Goal: Task Accomplishment & Management: Use online tool/utility

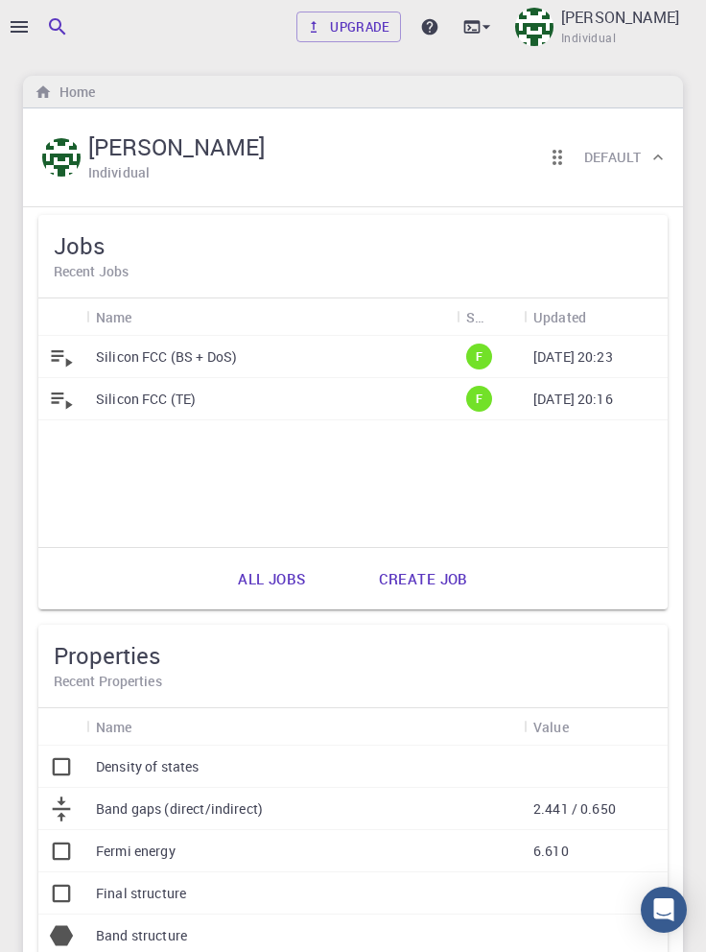
click at [23, 32] on icon "button" at bounding box center [19, 27] width 17 height 12
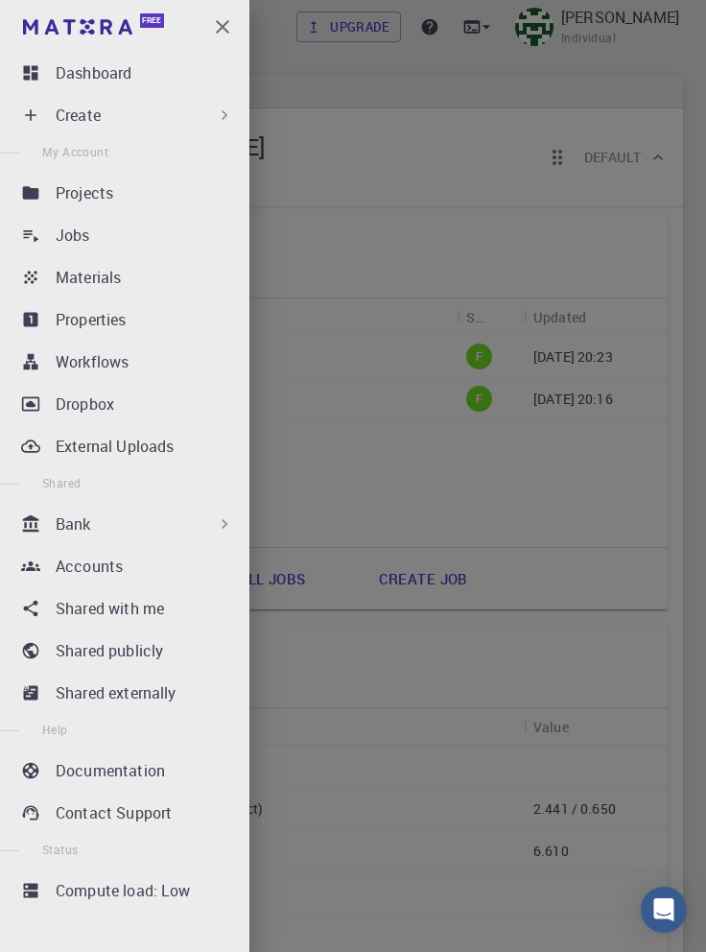
click at [216, 117] on icon at bounding box center [224, 115] width 19 height 19
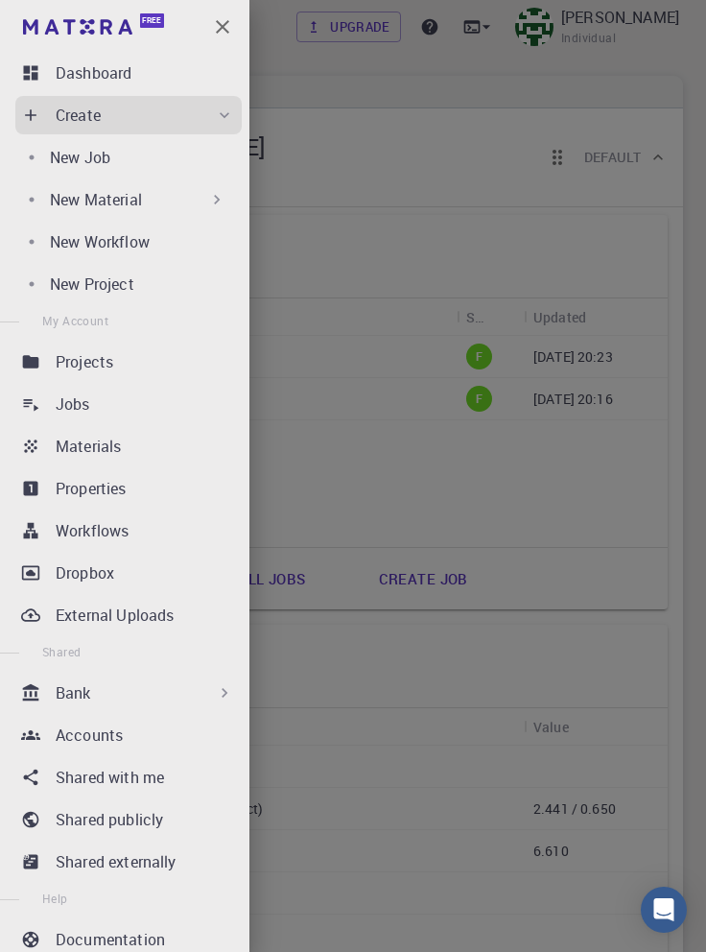
click at [198, 207] on div "New Material" at bounding box center [138, 199] width 177 height 23
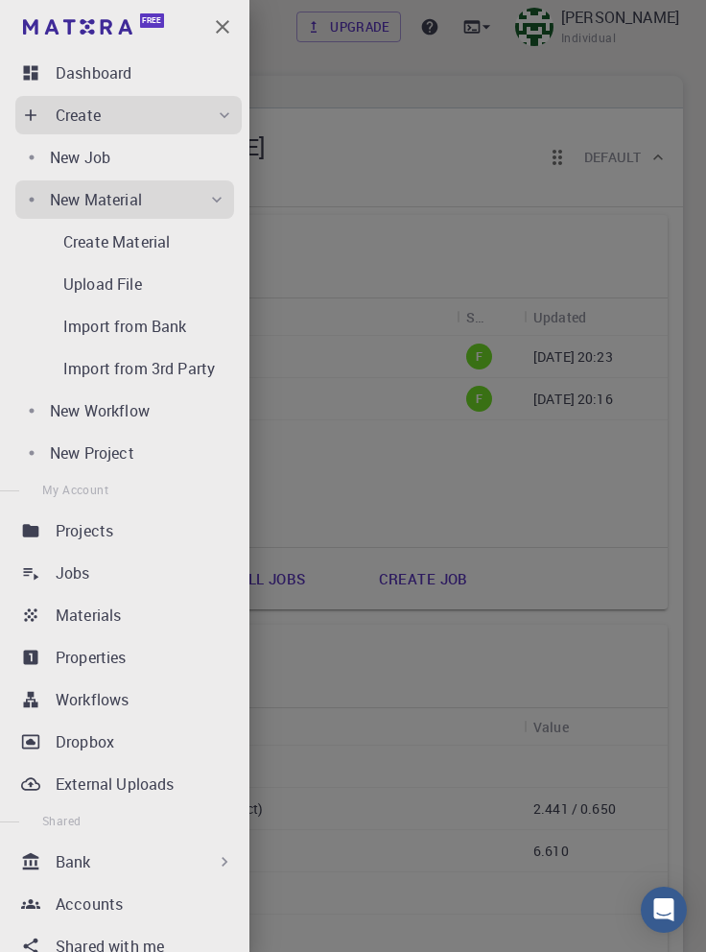
click at [141, 247] on p "Create Material" at bounding box center [116, 241] width 107 height 23
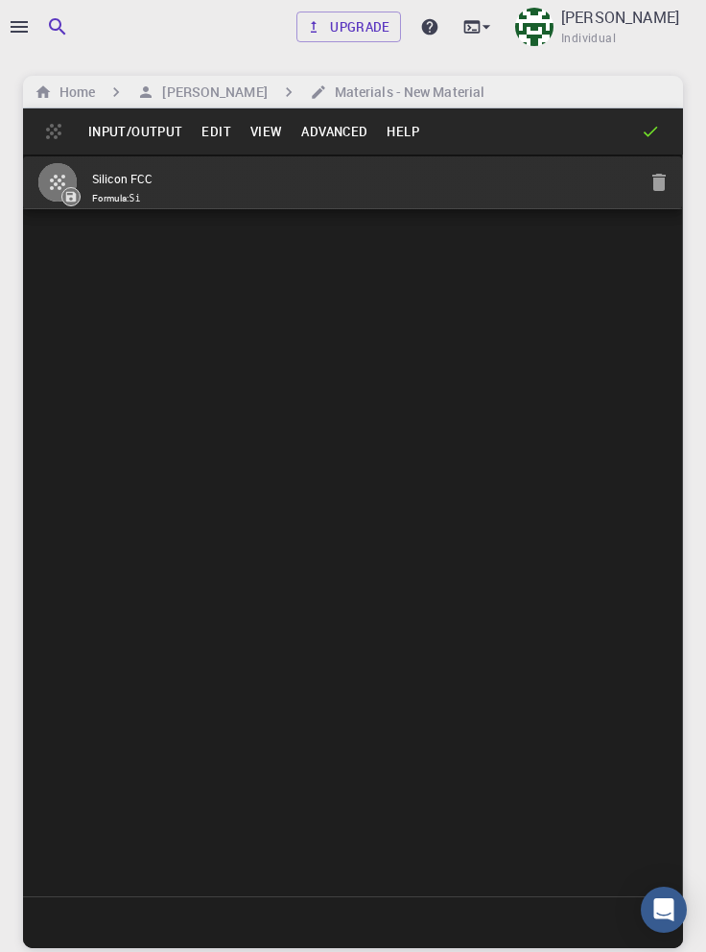
click at [159, 132] on button "Input/Output" at bounding box center [135, 131] width 113 height 31
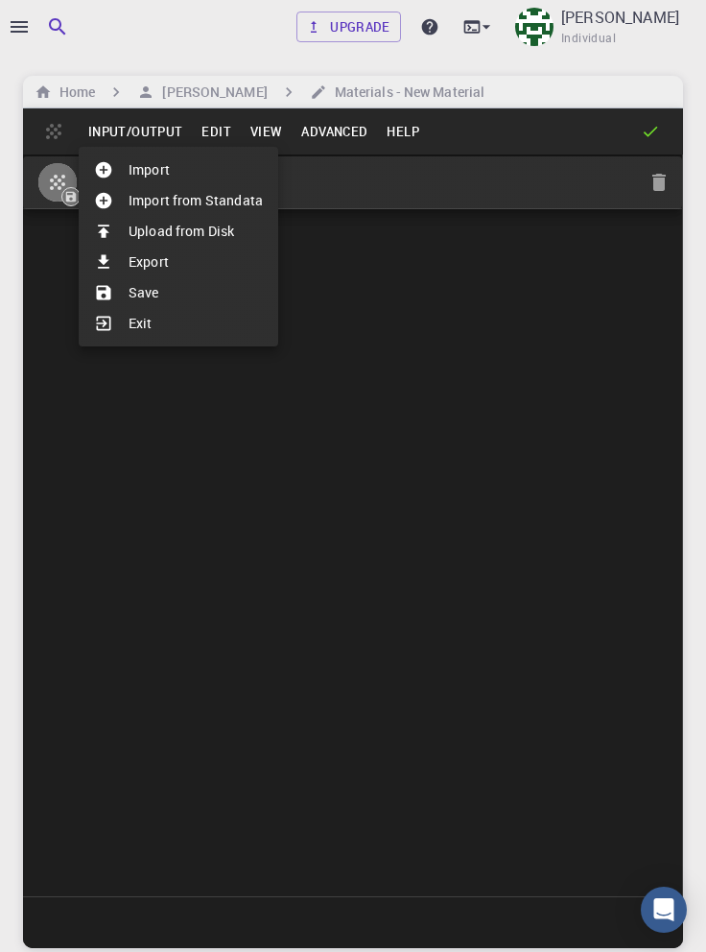
click at [221, 131] on div at bounding box center [353, 476] width 706 height 952
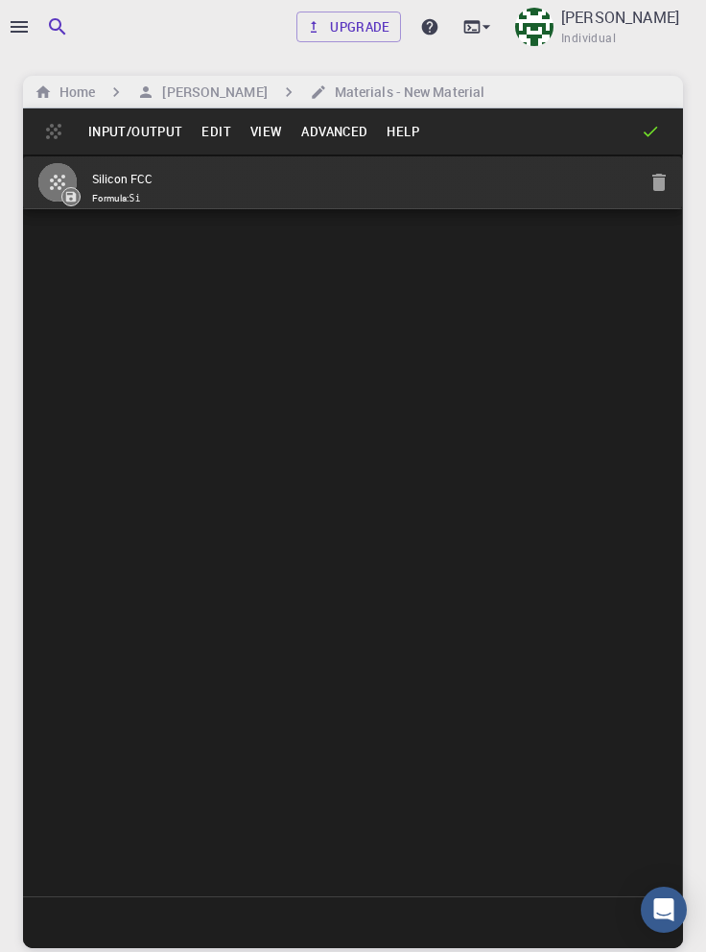
click at [210, 138] on button "Edit" at bounding box center [216, 131] width 49 height 31
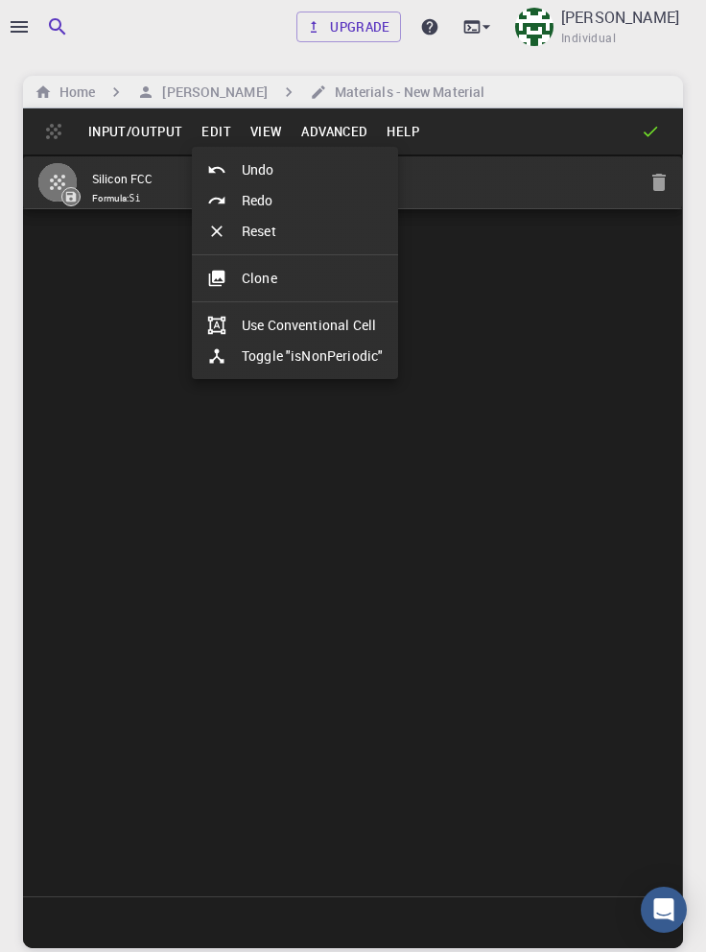
click at [282, 278] on li "Clone" at bounding box center [295, 278] width 206 height 31
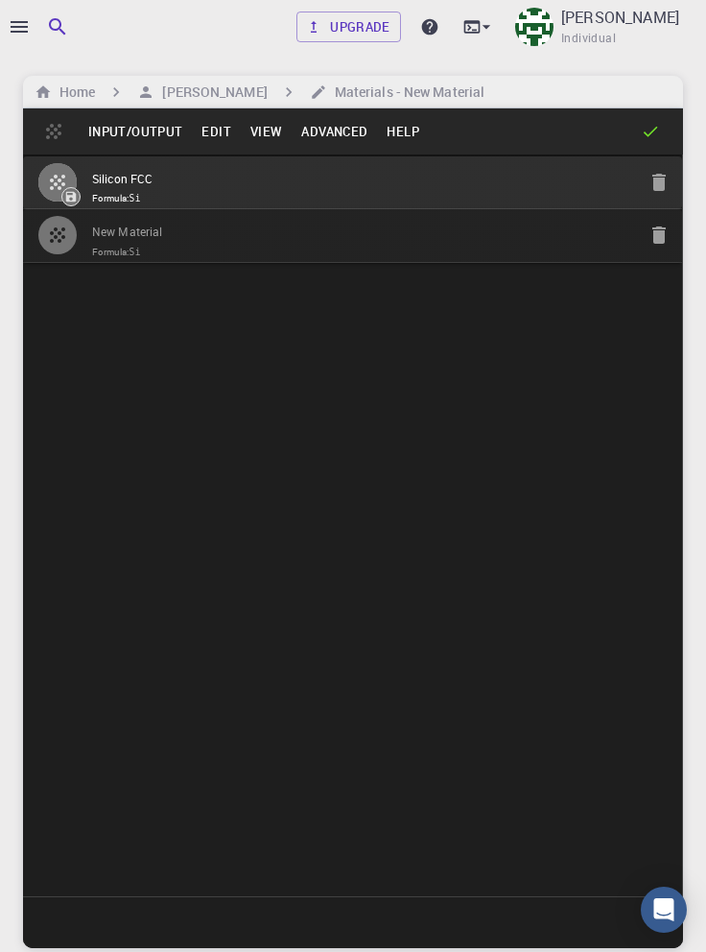
click at [186, 233] on input "New Material" at bounding box center [364, 233] width 544 height 22
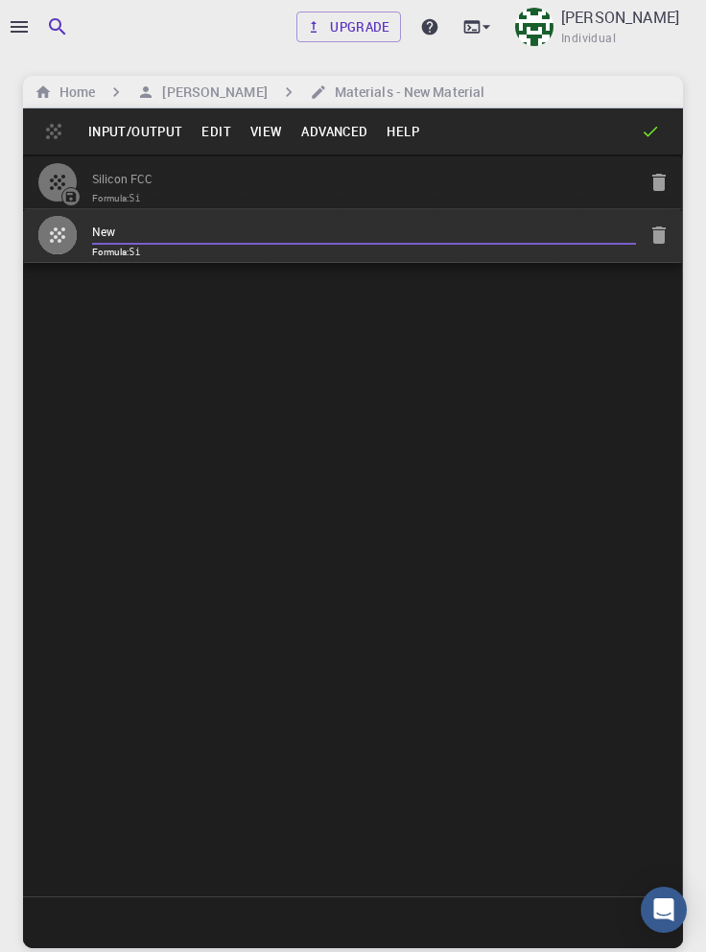
type input "Ne"
type input "K Pb Br3"
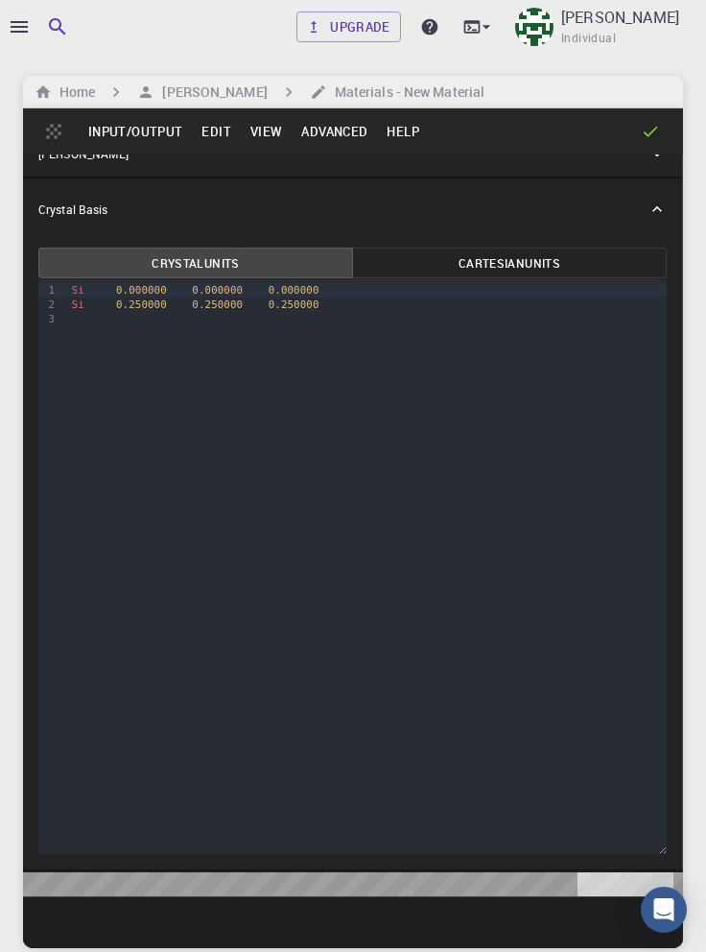
scroll to position [779, 0]
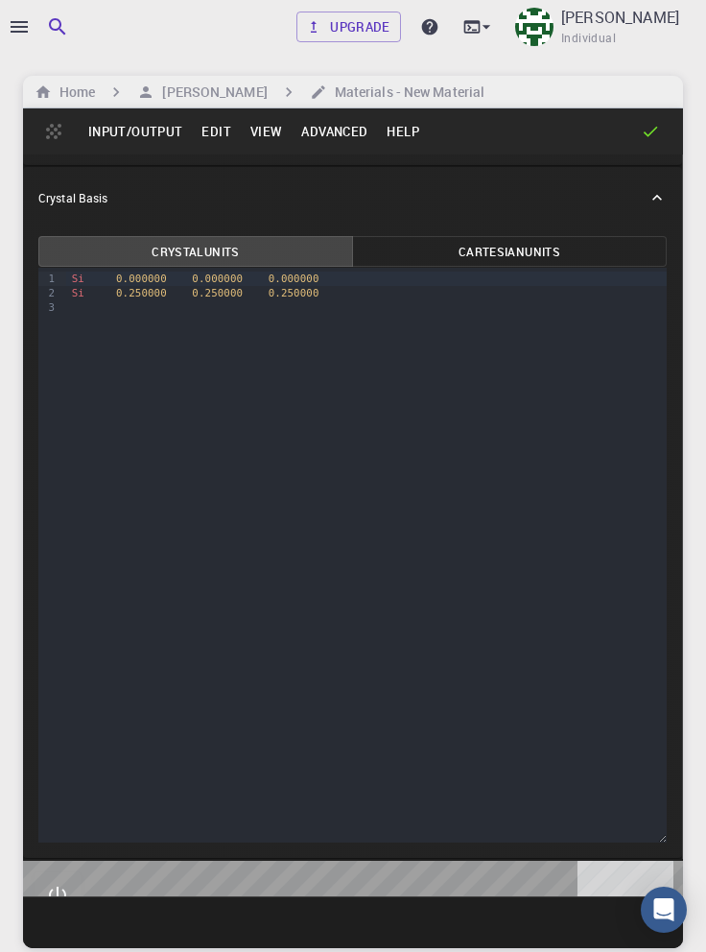
click at [81, 285] on span "Si" at bounding box center [78, 279] width 12 height 12
click at [76, 286] on div "Si 0.000000 0.000000 0.000000" at bounding box center [366, 279] width 601 height 14
click at [66, 286] on div "Si 0.000000 0.000000 0.000000" at bounding box center [366, 279] width 601 height 14
click at [626, 151] on div "[PERSON_NAME]" at bounding box center [342, 141] width 609 height 17
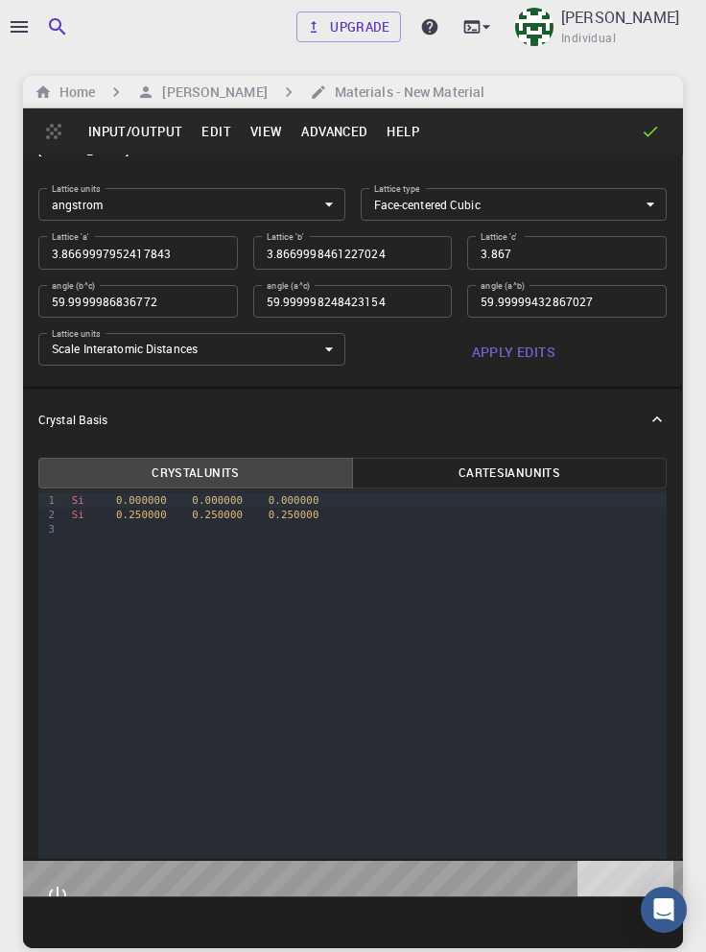
click at [618, 291] on body "Upgrade Taha Yusuf Individual Home Taha Yusuf Materials - New Material Input/Ou…" at bounding box center [353, 549] width 706 height 1098
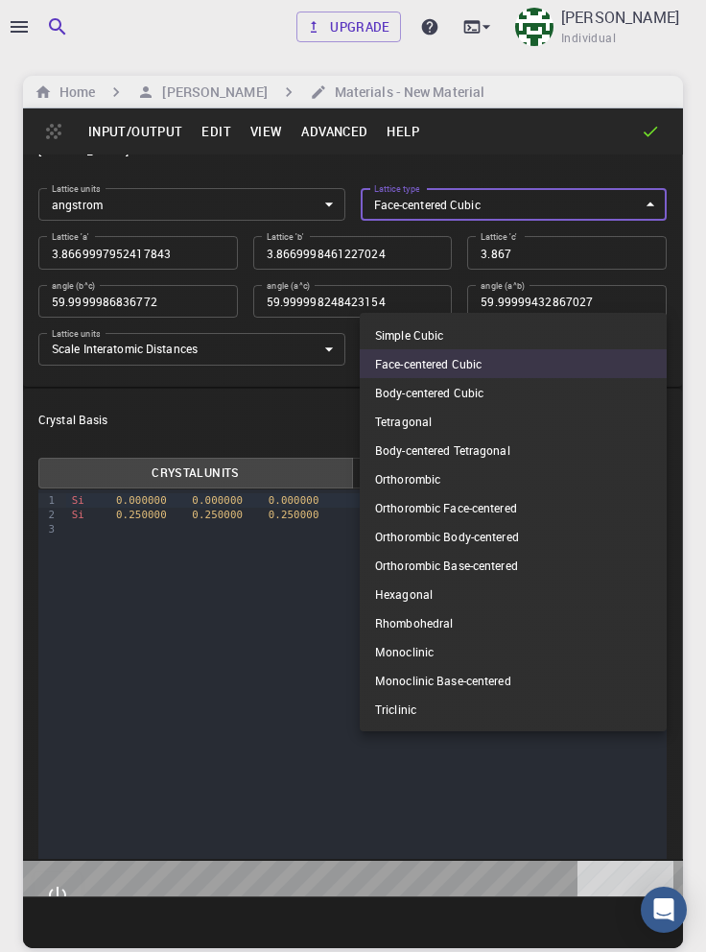
click at [513, 336] on li "Simple Cubic" at bounding box center [513, 334] width 307 height 29
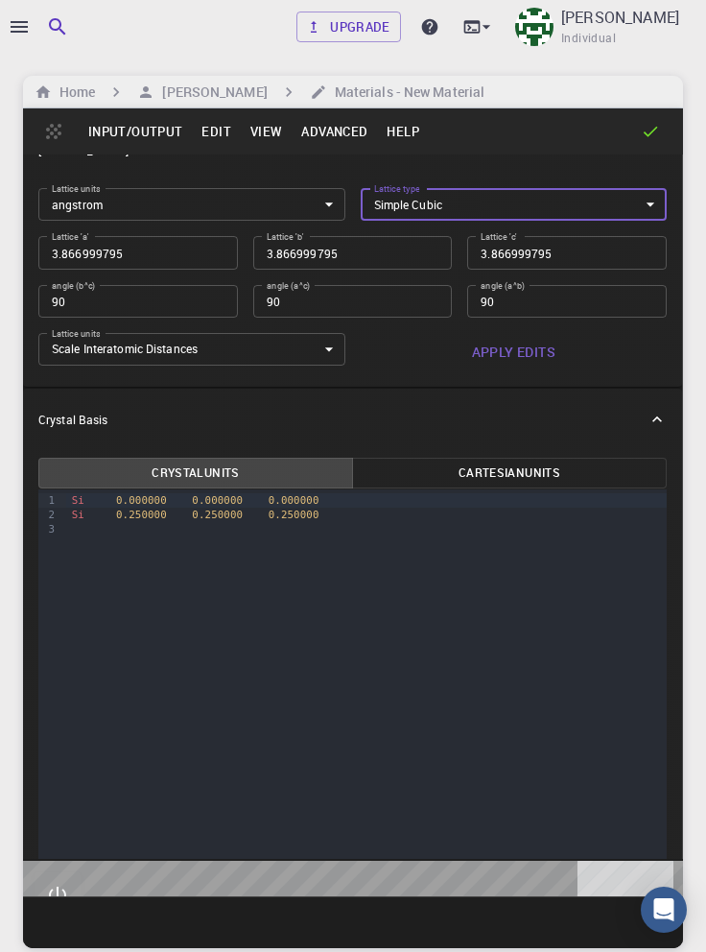
type input "CUB"
type input "3.866999795"
type input "90"
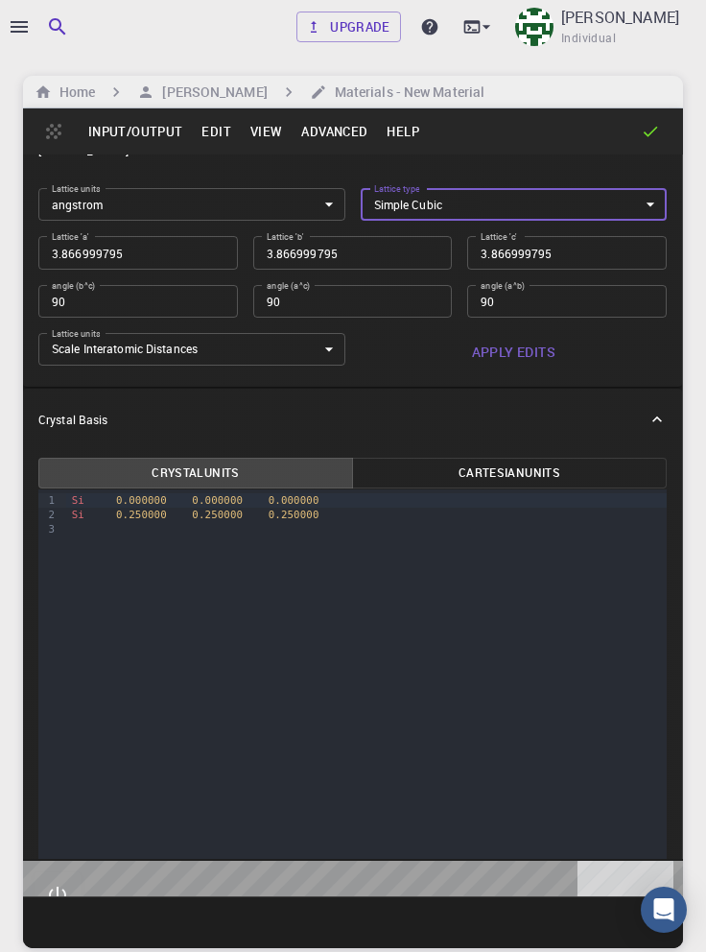
type input "90"
click at [157, 269] on input "3.866999795" at bounding box center [138, 252] width 200 height 33
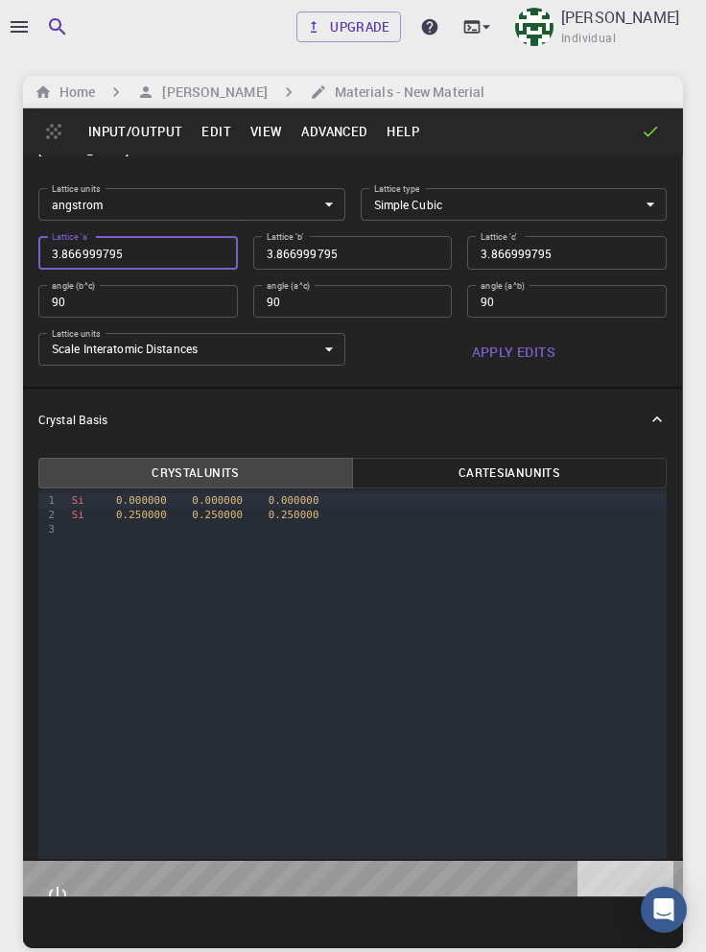
type input "5"
type input "57"
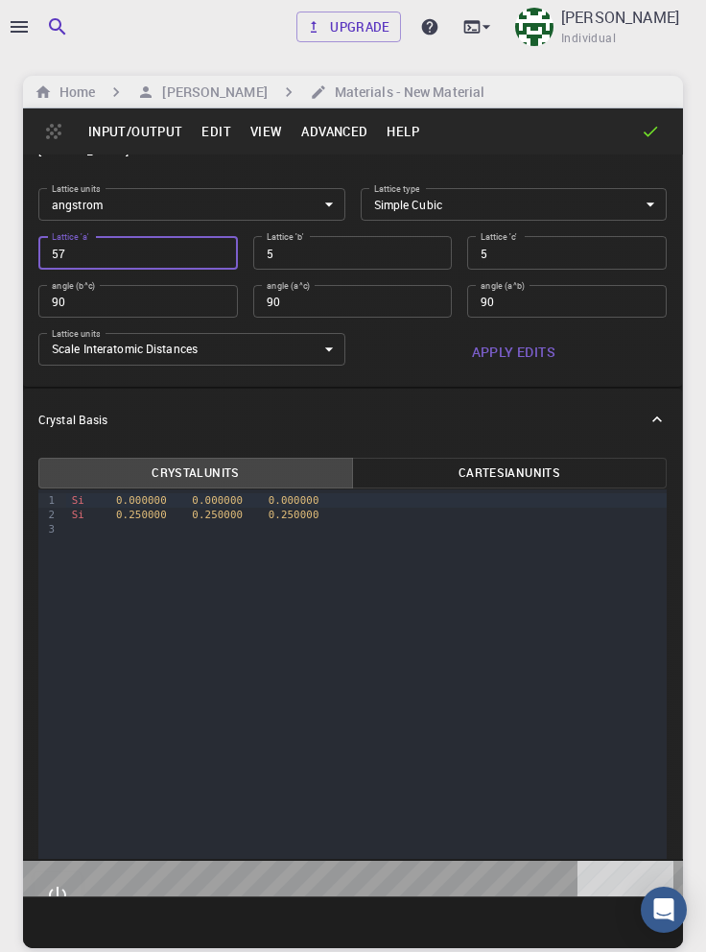
type input "57"
type input "575"
type input "5753"
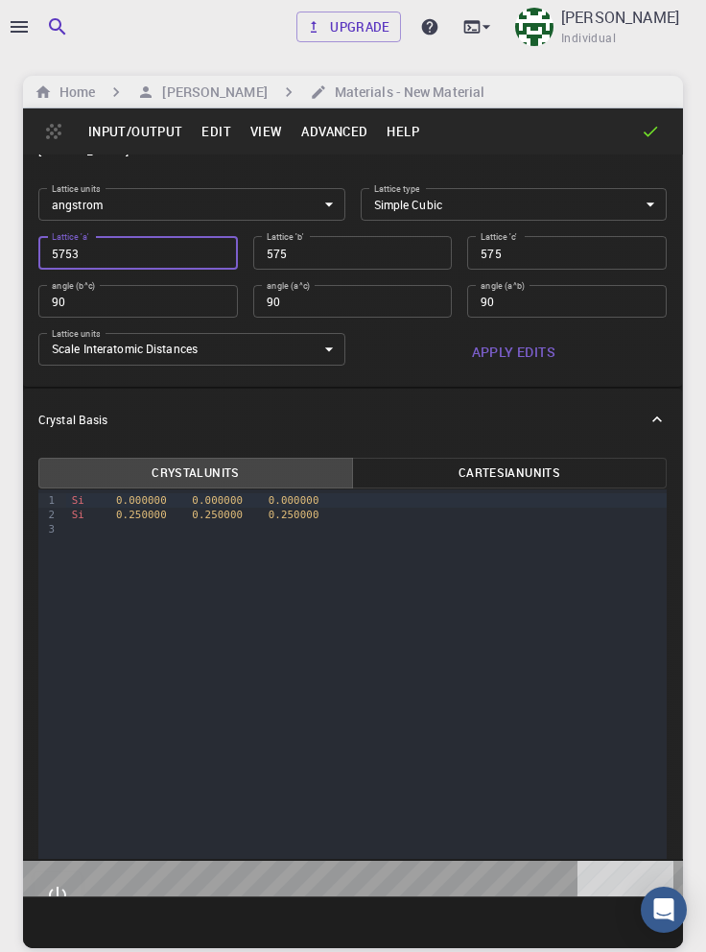
type input "5753"
click at [530, 371] on button "Apply Edits" at bounding box center [514, 352] width 307 height 38
click at [61, 269] on input "5753" at bounding box center [138, 252] width 200 height 33
click at [152, 318] on div "angle (b^c) 90 angle (b^c)" at bounding box center [130, 294] width 215 height 48
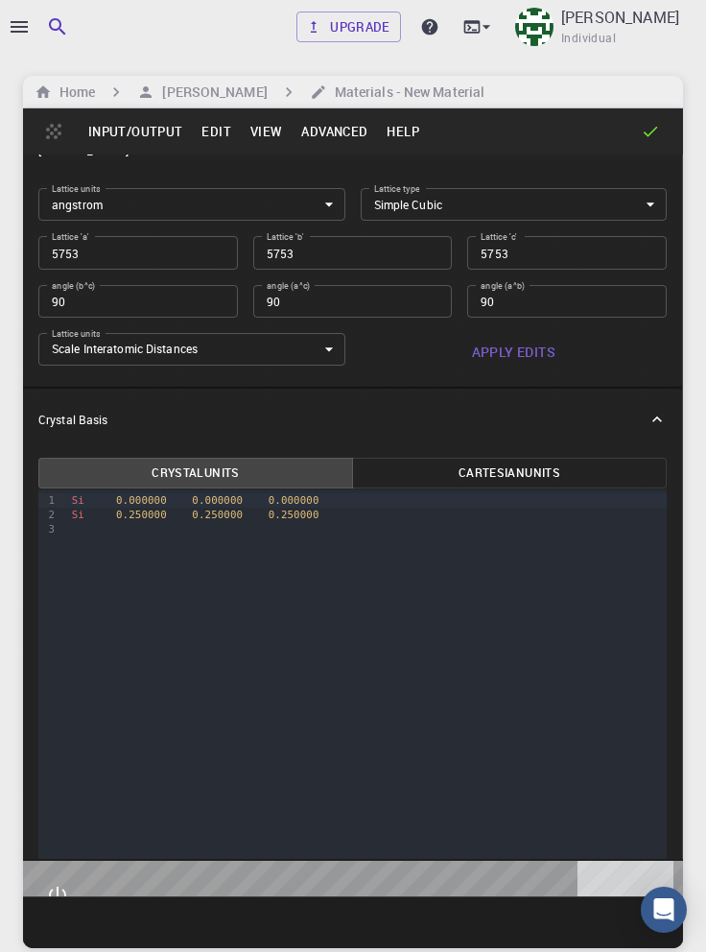
click at [65, 269] on input "5753" at bounding box center [138, 252] width 200 height 33
type input "5"
type input "5.7"
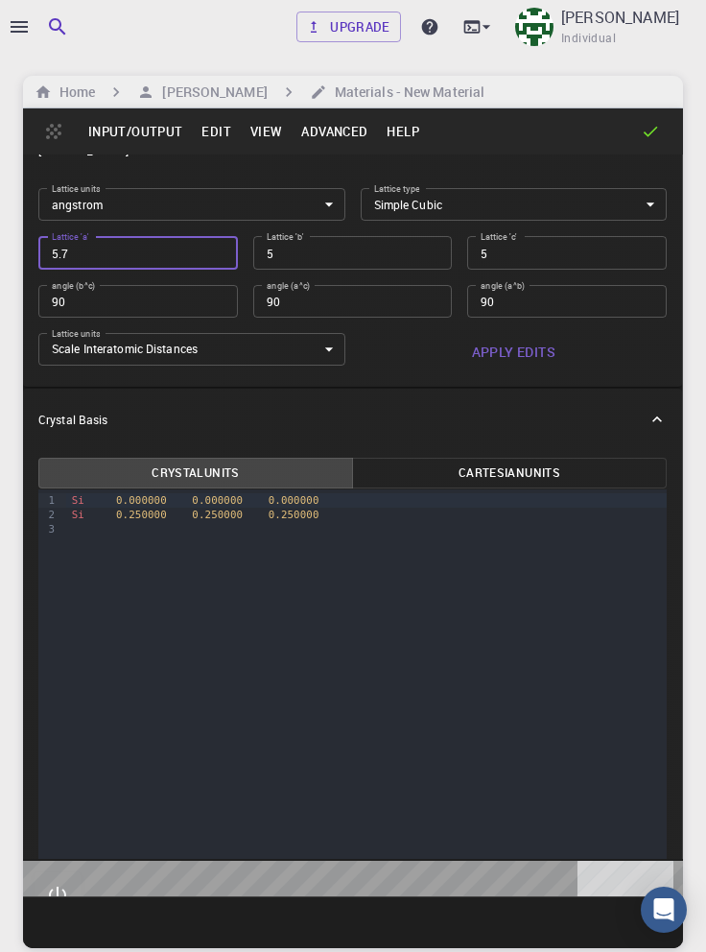
type input "5.7"
type input "5.75"
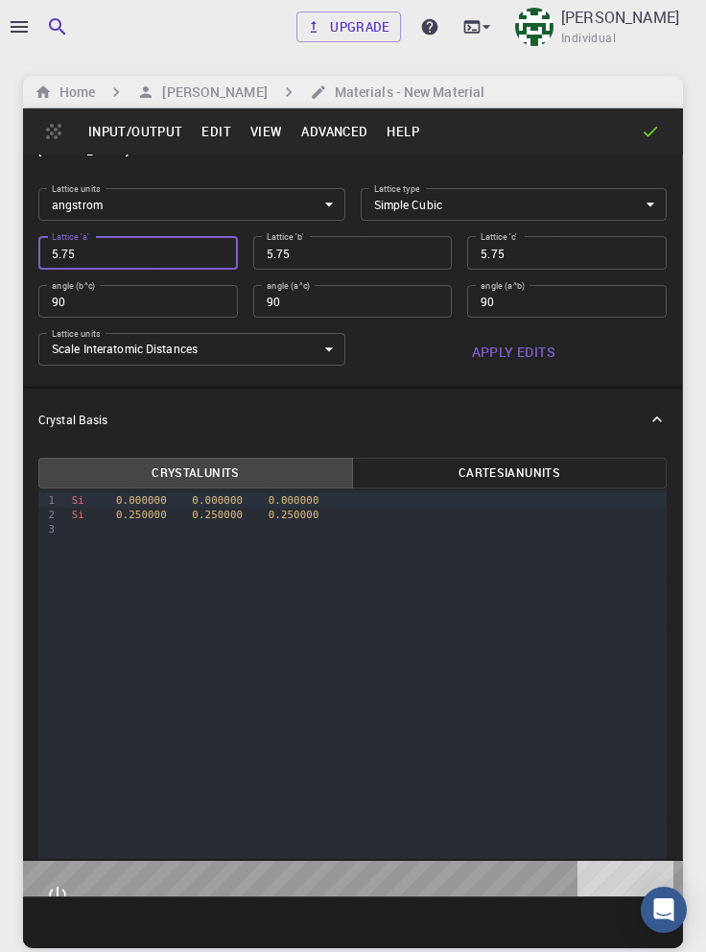
type input "5.753"
click at [537, 371] on button "Apply Edits" at bounding box center [514, 352] width 307 height 38
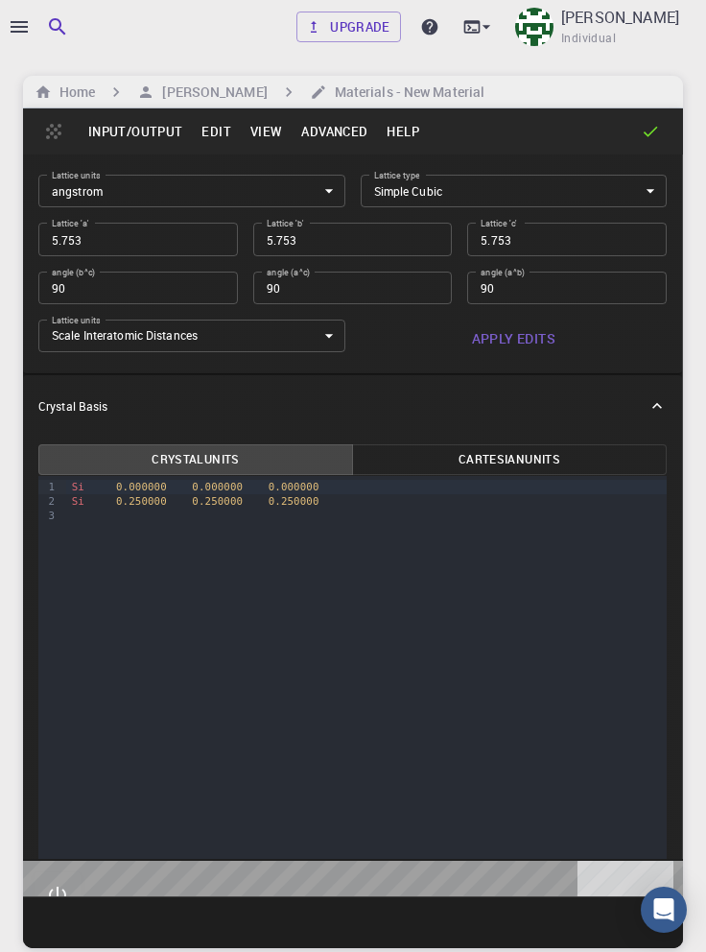
scroll to position [0, 0]
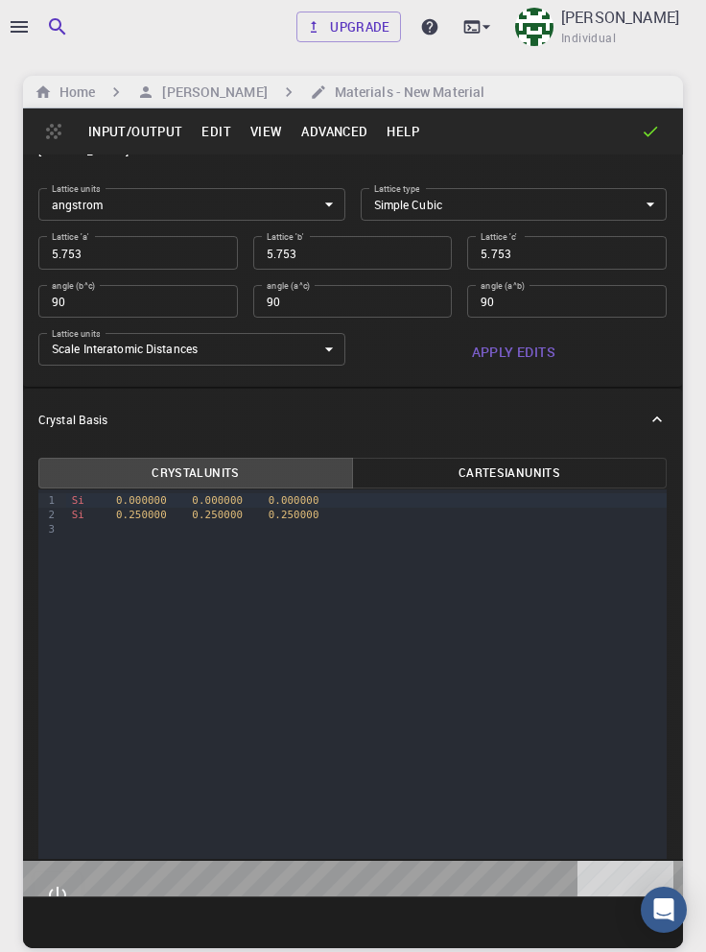
click at [73, 507] on span "Si" at bounding box center [78, 500] width 12 height 12
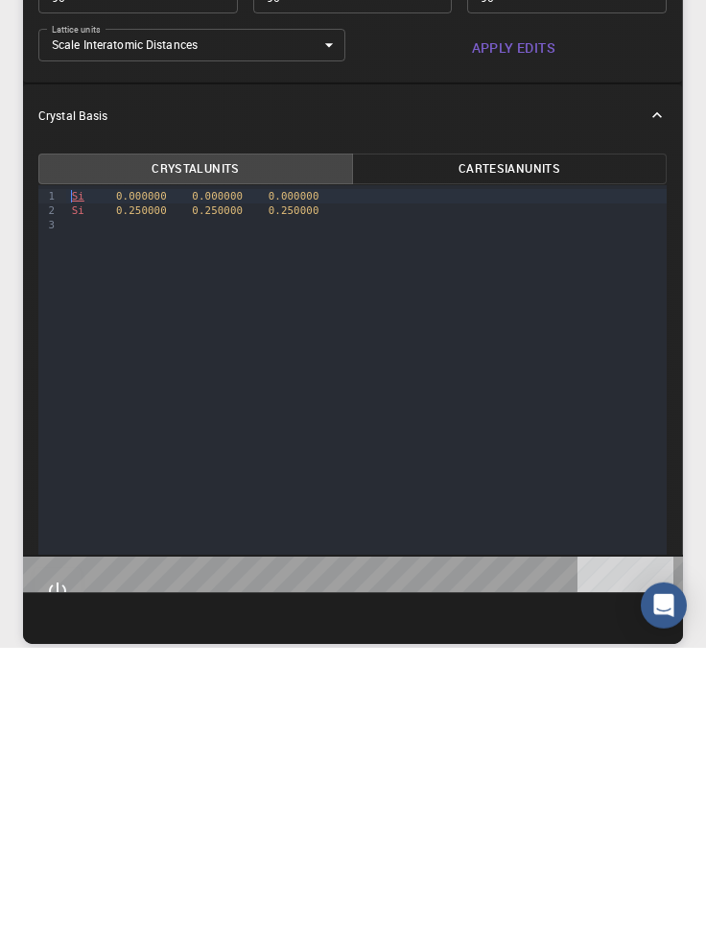
click at [332, 522] on div "Si 0.250000 0.250000 0.250000" at bounding box center [366, 515] width 601 height 14
click at [315, 521] on span "0.250000" at bounding box center [294, 515] width 51 height 12
click at [75, 507] on span "Si" at bounding box center [78, 500] width 12 height 12
click at [72, 536] on div at bounding box center [366, 529] width 601 height 14
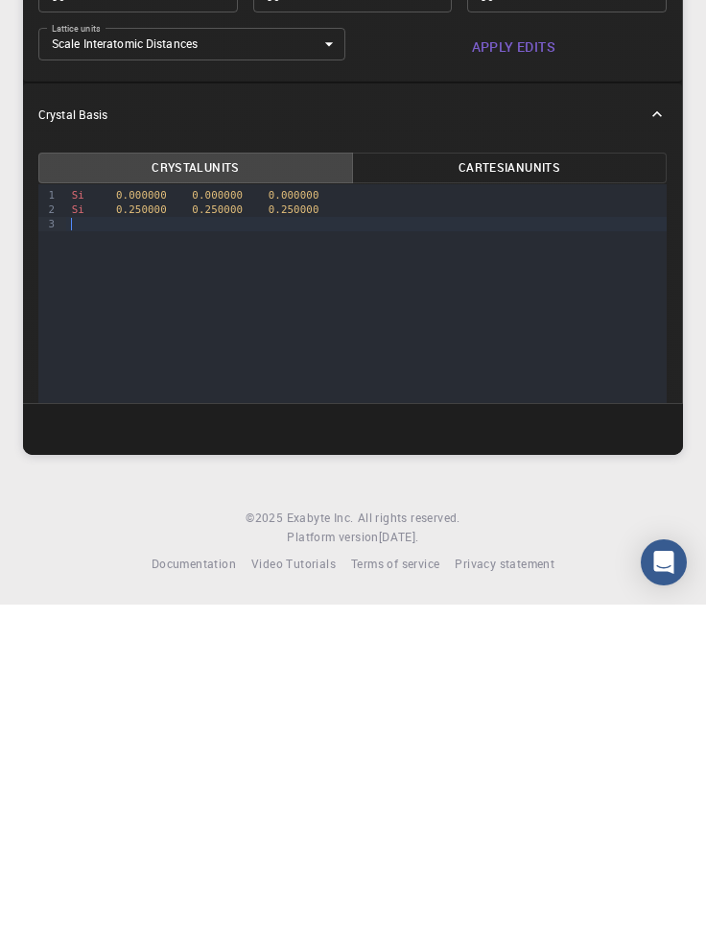
scroll to position [12, 0]
click at [123, 571] on div "K" at bounding box center [366, 571] width 601 height 14
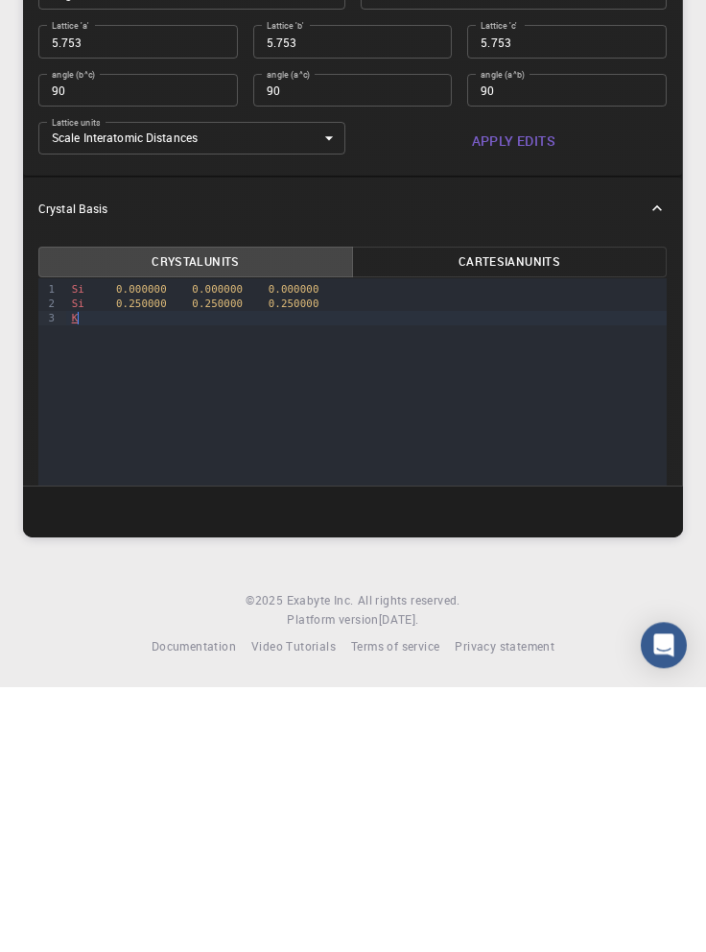
scroll to position [238, 0]
click at [62, 548] on div "›" at bounding box center [62, 568] width 9 height 51
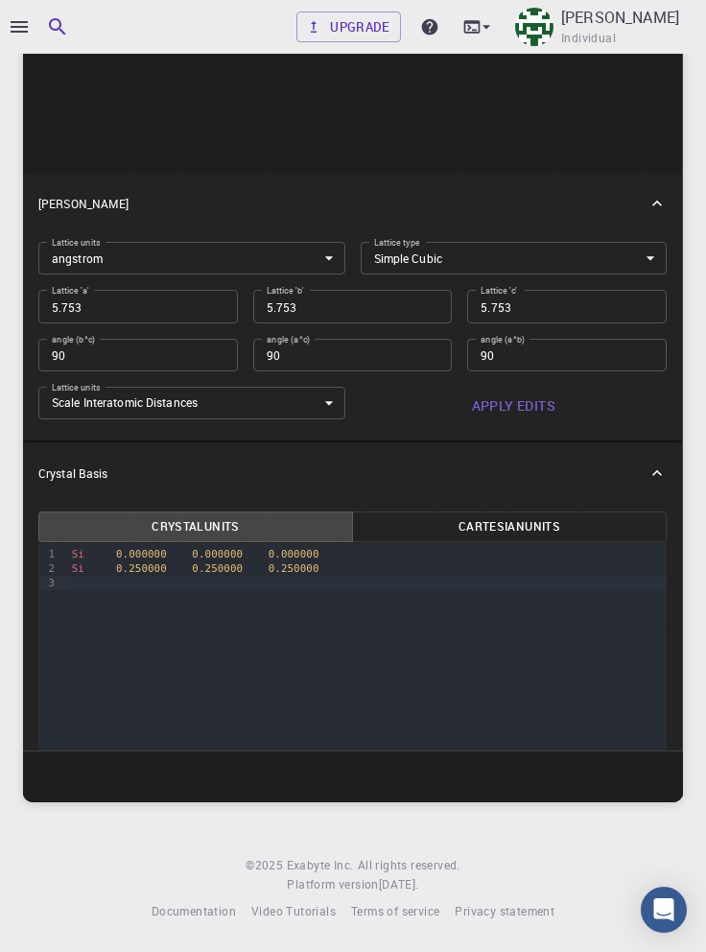
click at [76, 555] on span "Si" at bounding box center [78, 554] width 12 height 12
click at [72, 556] on span "Si" at bounding box center [78, 554] width 12 height 12
click at [67, 552] on div at bounding box center [366, 554] width 601 height 14
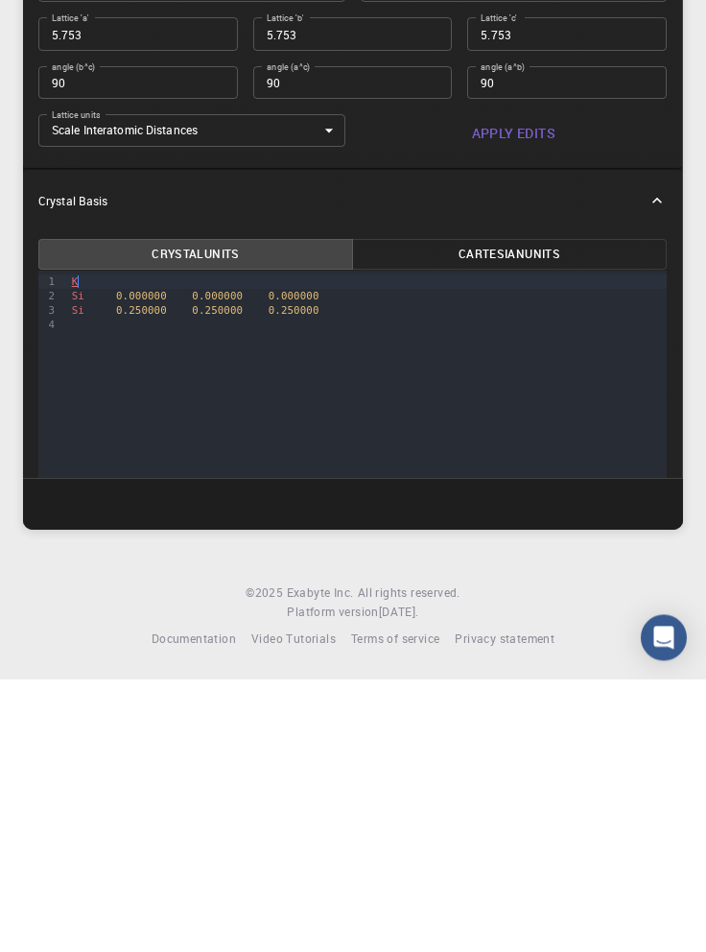
click at [116, 549] on div "K" at bounding box center [366, 554] width 601 height 14
click at [118, 568] on span "0.000000" at bounding box center [141, 568] width 51 height 12
copy div "0.000000 0.000000 0.000000"
click at [107, 556] on div "K" at bounding box center [366, 554] width 601 height 14
click at [81, 566] on span "Si" at bounding box center [78, 568] width 12 height 12
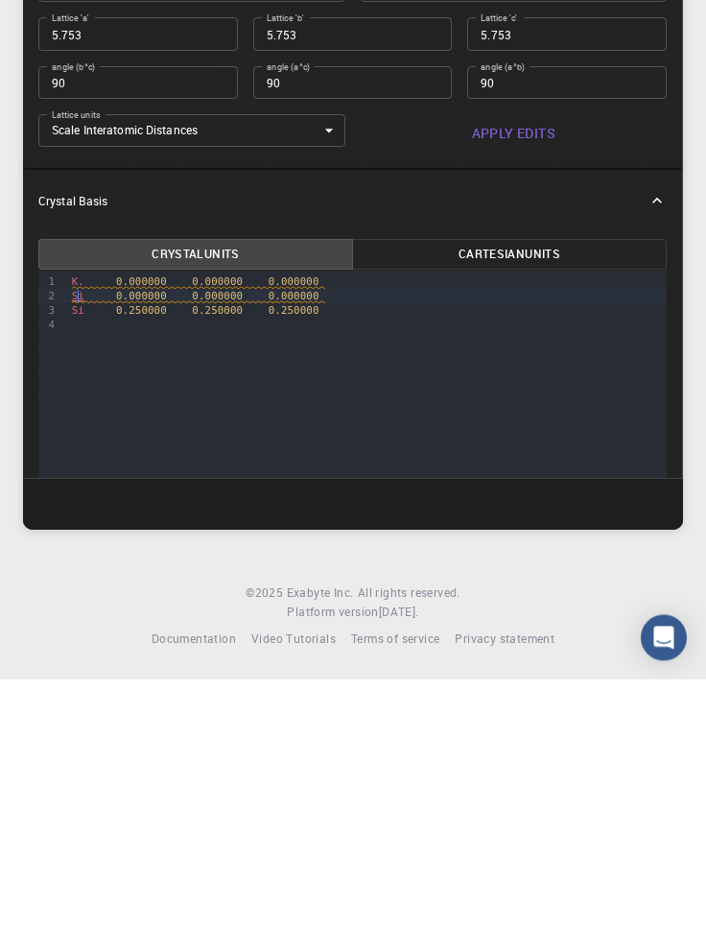
click at [329, 585] on div "Si 0.250000 0.250000 0.250000" at bounding box center [366, 583] width 601 height 14
click at [334, 586] on div "Si 0.250000 0.250000 0.250000" at bounding box center [366, 583] width 601 height 14
click at [86, 572] on div "i" at bounding box center [366, 568] width 601 height 14
click at [340, 553] on div "K. 0.000000 0.000000 0.000000 i" at bounding box center [366, 554] width 601 height 14
click at [91, 573] on div "i" at bounding box center [366, 568] width 601 height 14
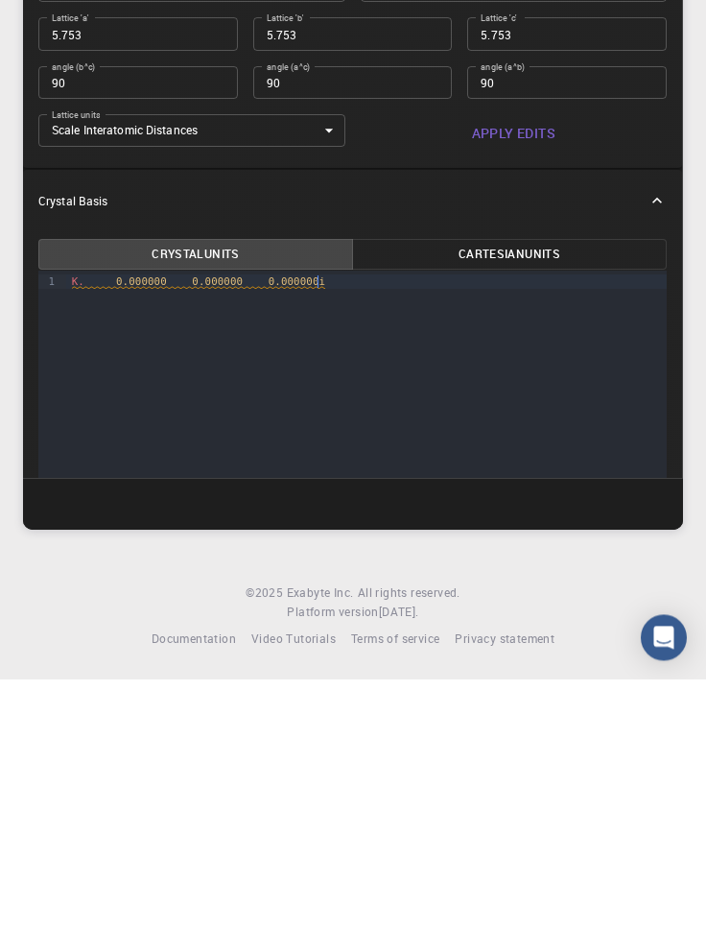
click at [330, 556] on div "K. 0.000000 0.000000 0.000000 i" at bounding box center [366, 554] width 601 height 14
click at [334, 555] on div "K. 0.000000 0.000000 0.00000 i" at bounding box center [366, 554] width 601 height 14
click at [82, 572] on div "i" at bounding box center [366, 568] width 601 height 14
click at [335, 556] on div "K. 0.000000 0.000000 0.00000. i" at bounding box center [366, 554] width 601 height 14
click at [342, 557] on div "K. 0.000000 0.000000 0.00000. i" at bounding box center [366, 554] width 601 height 14
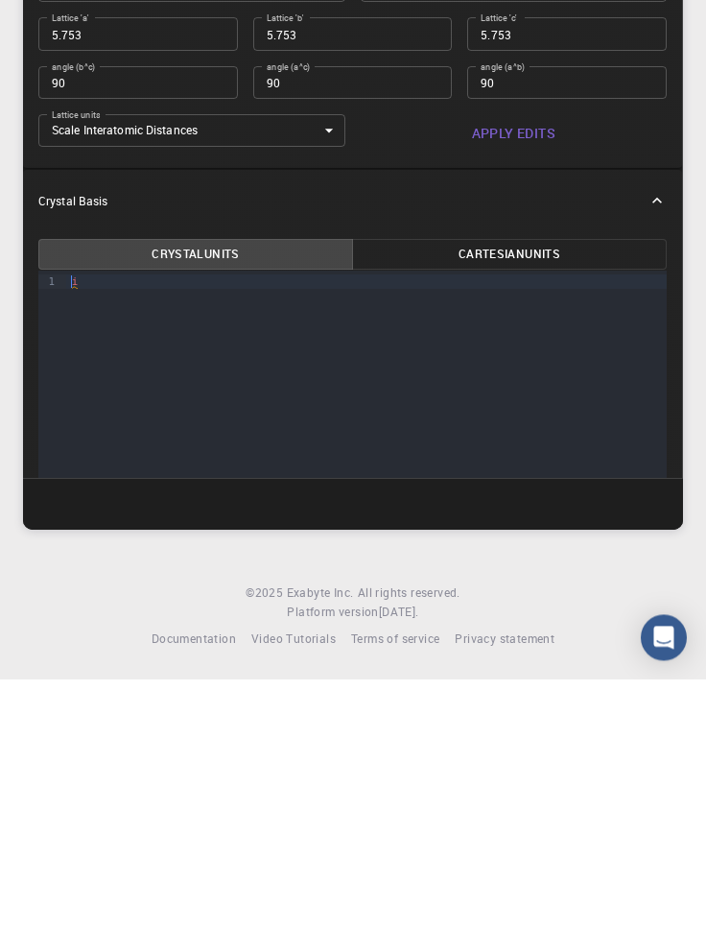
click at [94, 549] on div "i" at bounding box center [366, 554] width 601 height 14
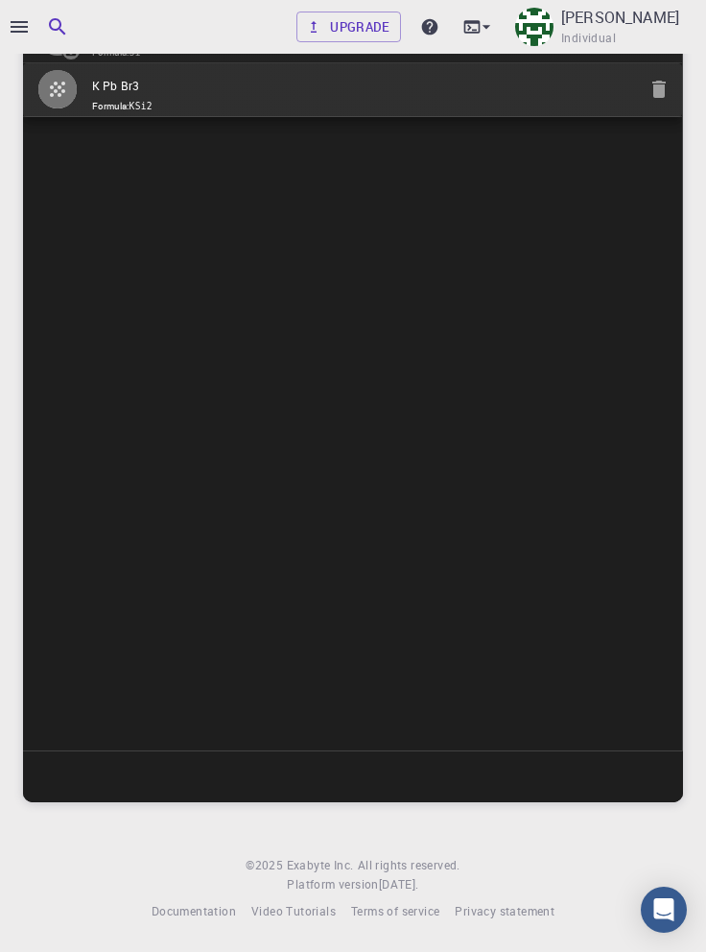
scroll to position [0, 0]
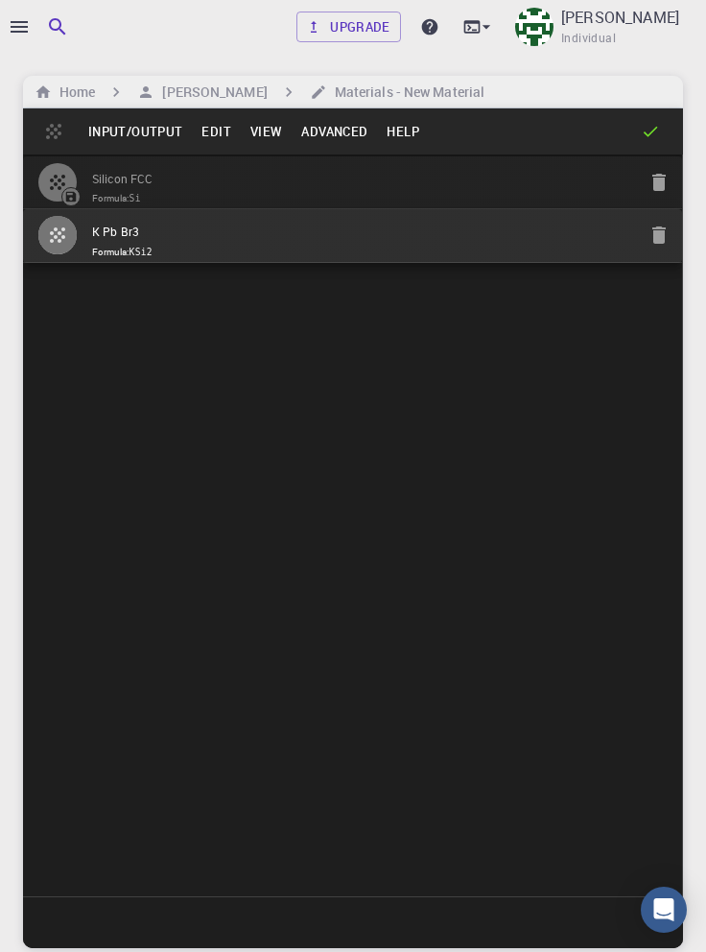
click at [657, 241] on icon "button" at bounding box center [658, 234] width 13 height 17
type input "FCC"
type input "3.8669997952417843"
type input "3.8669998461227024"
type input "3.867"
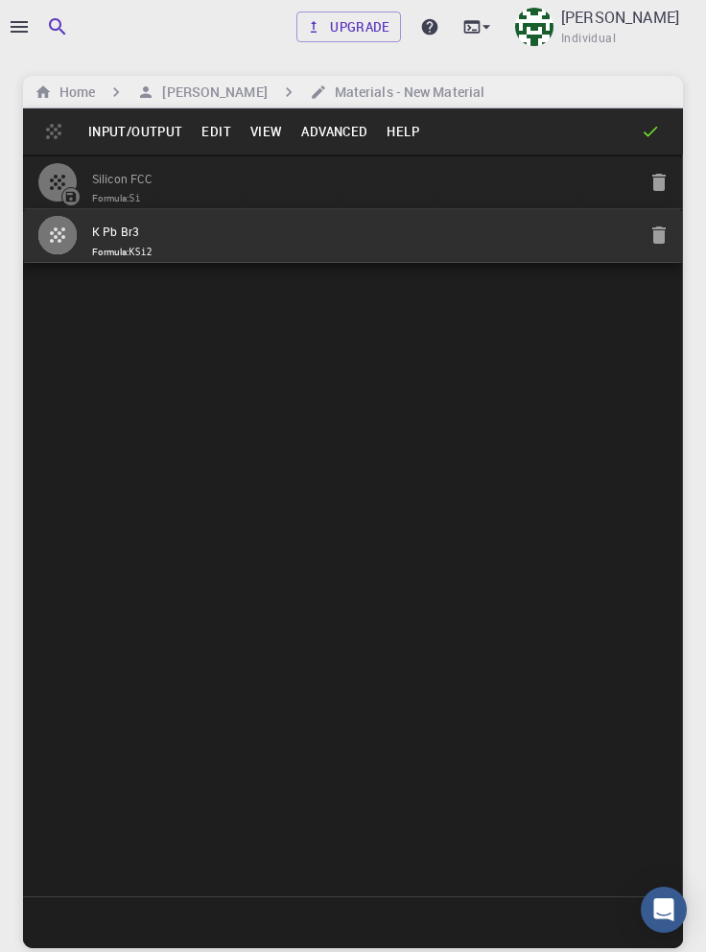
type input "59.9999986836772"
type input "59.999998248423154"
type input "59.99999432867027"
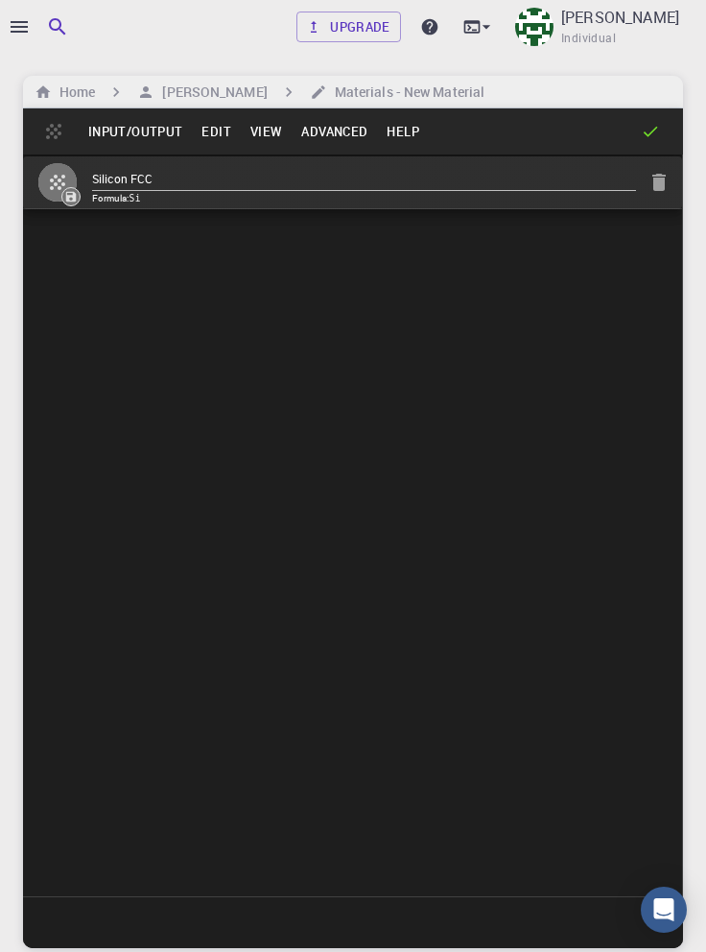
click at [214, 136] on button "Edit" at bounding box center [216, 131] width 49 height 31
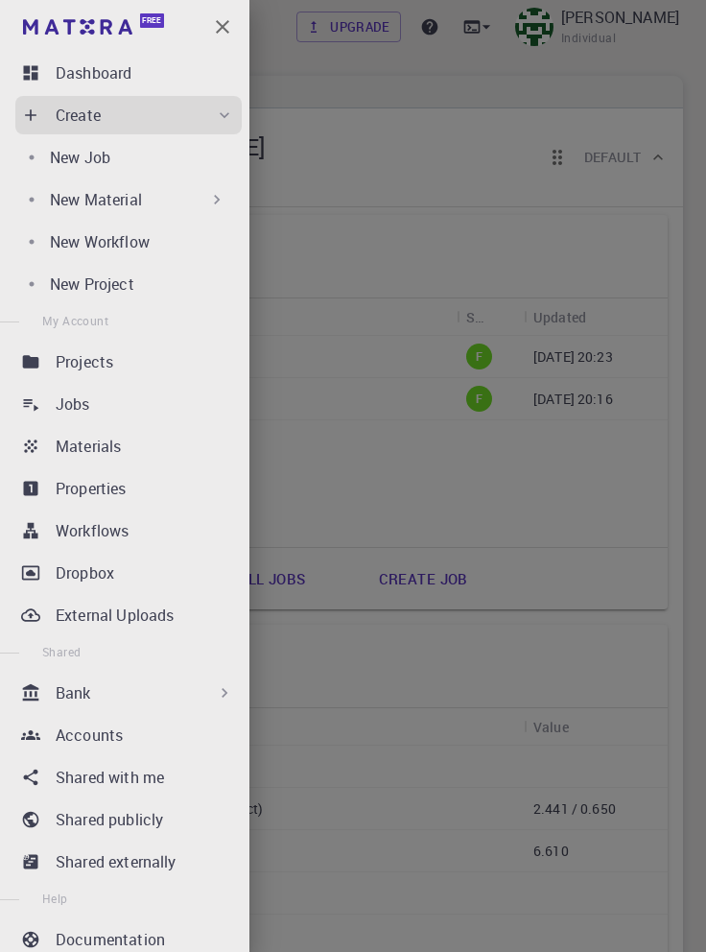
click at [154, 209] on div "New Material" at bounding box center [138, 199] width 177 height 23
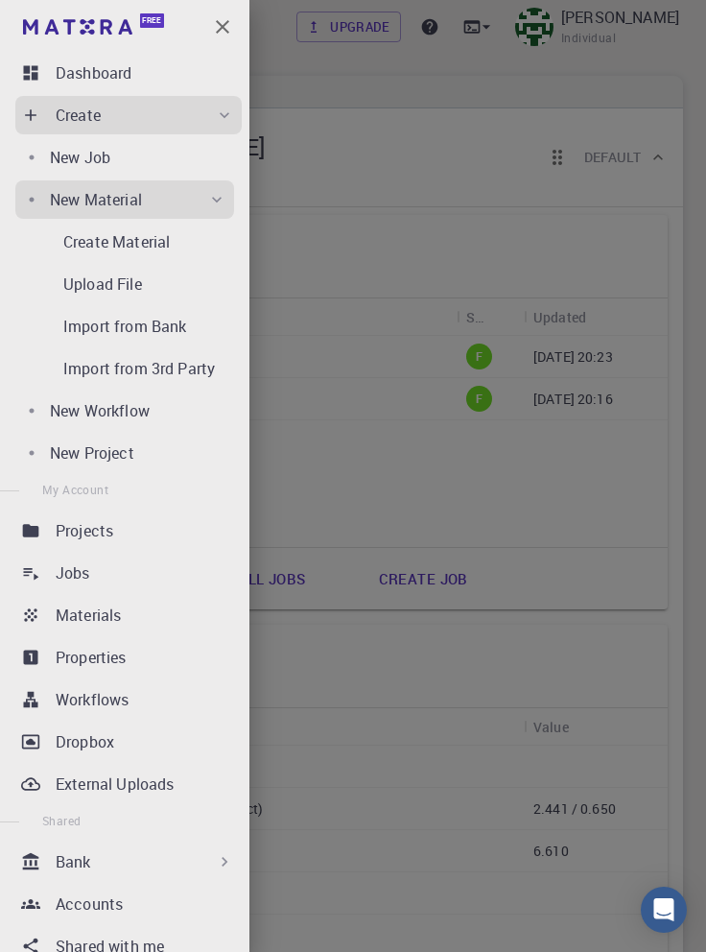
click at [139, 248] on p "Create Material" at bounding box center [116, 241] width 107 height 23
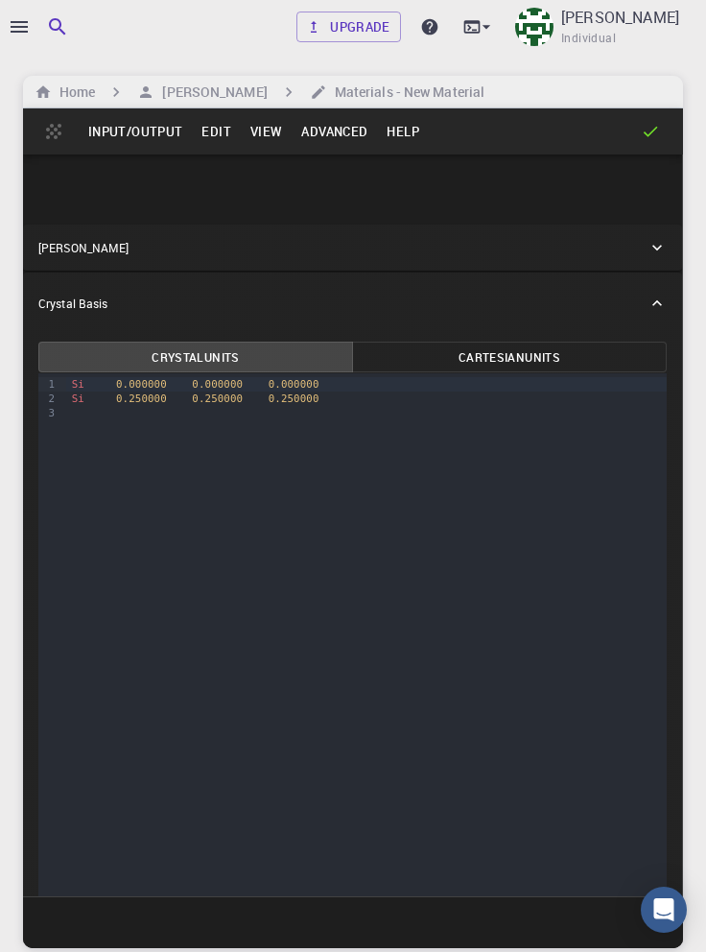
scroll to position [672, 0]
click at [622, 258] on div "[PERSON_NAME]" at bounding box center [342, 249] width 609 height 17
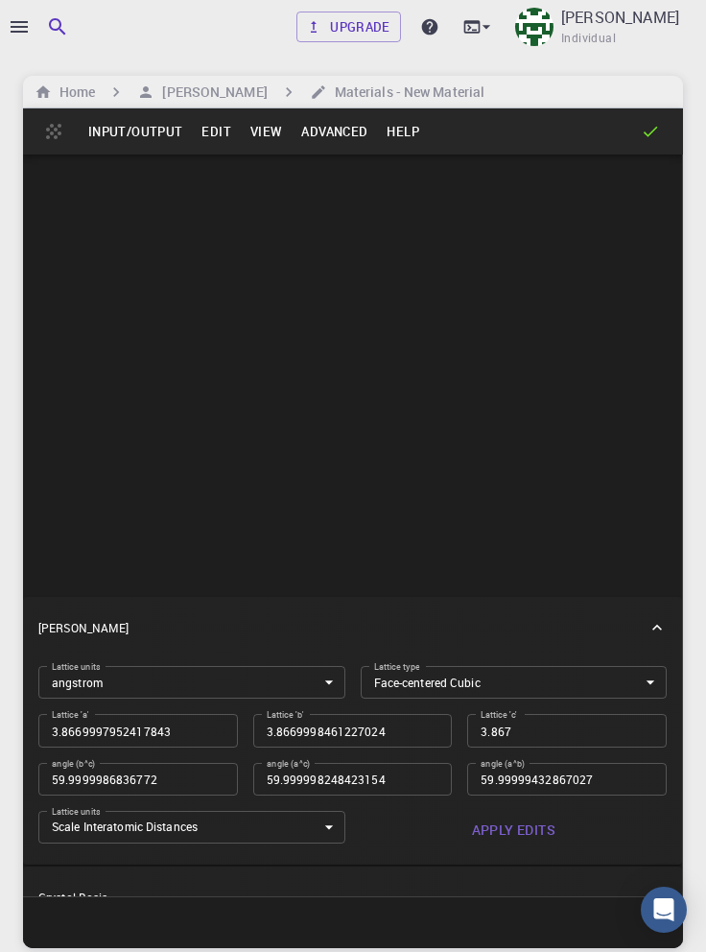
scroll to position [0, 0]
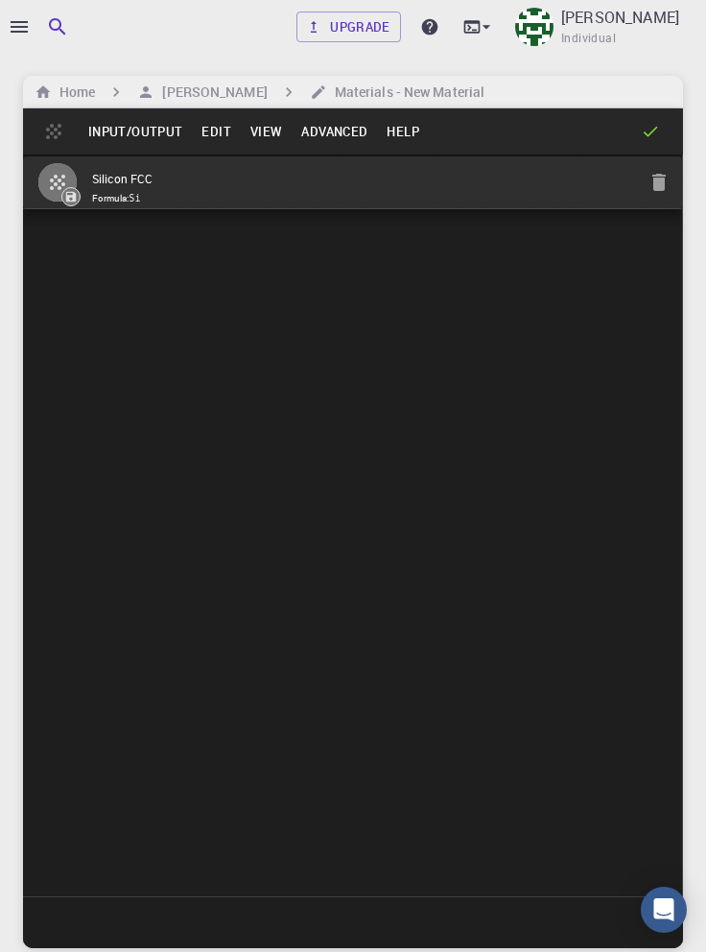
click at [214, 126] on button "Edit" at bounding box center [216, 131] width 49 height 31
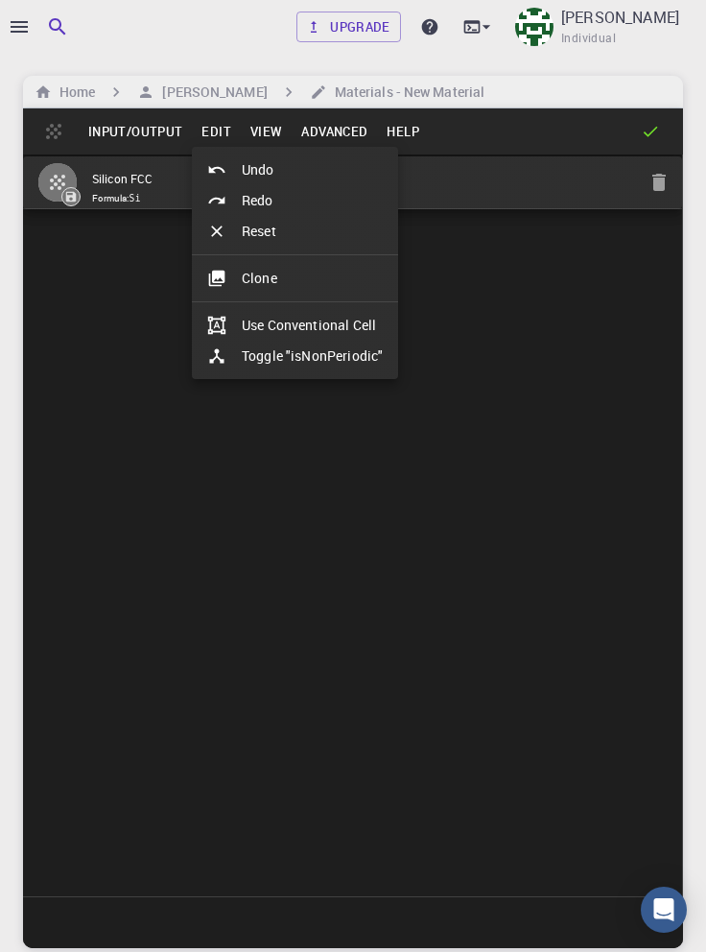
click at [280, 282] on li "Clone" at bounding box center [295, 278] width 206 height 31
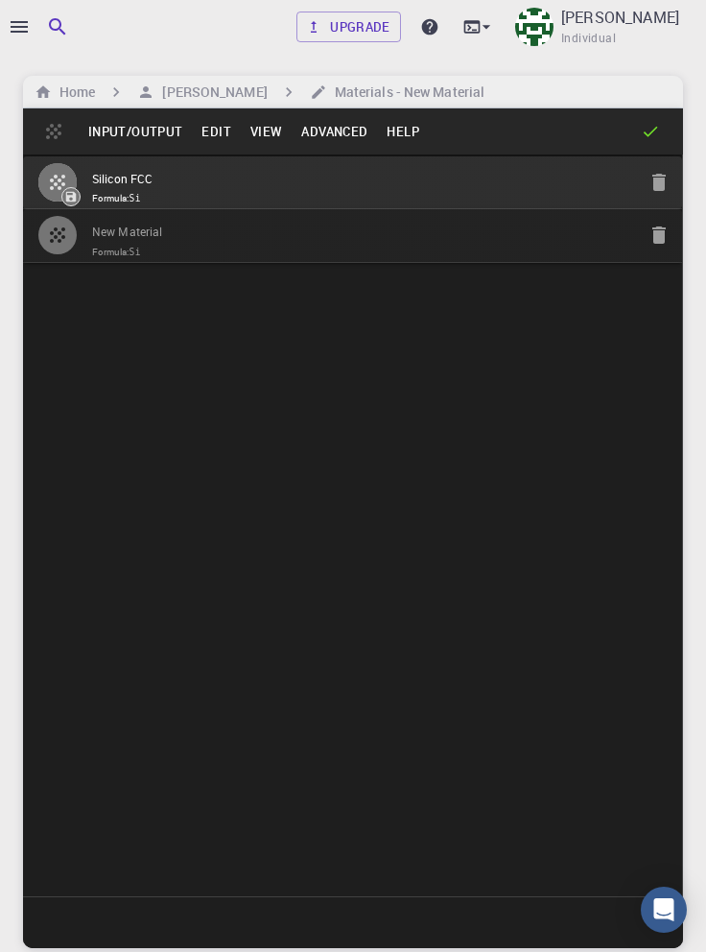
click at [491, 234] on input "New Material" at bounding box center [364, 233] width 544 height 22
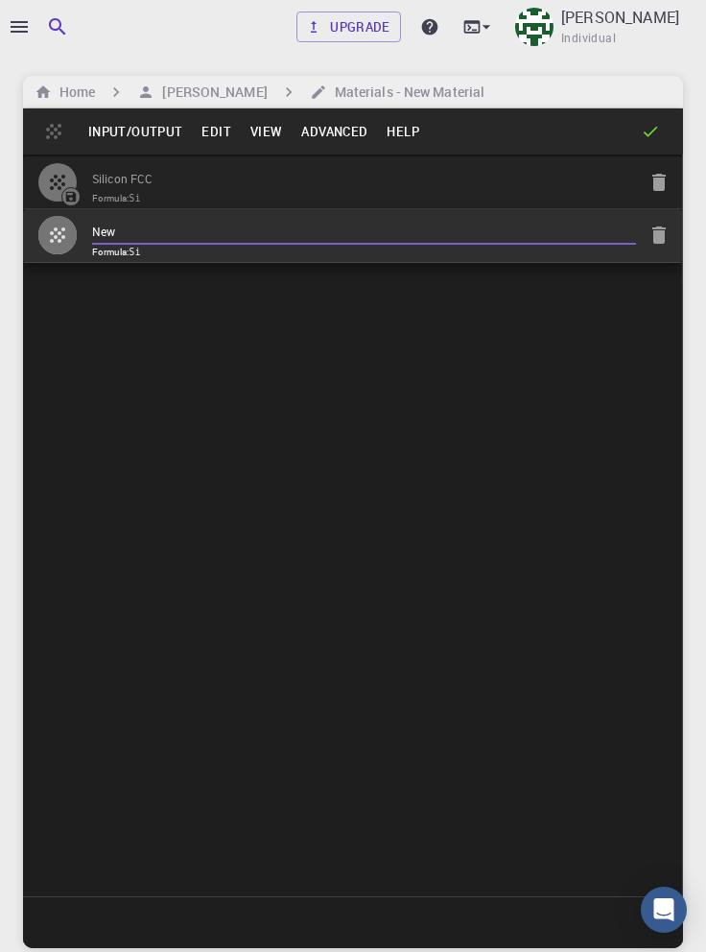
type input "New"
type input "K Pb Br3"
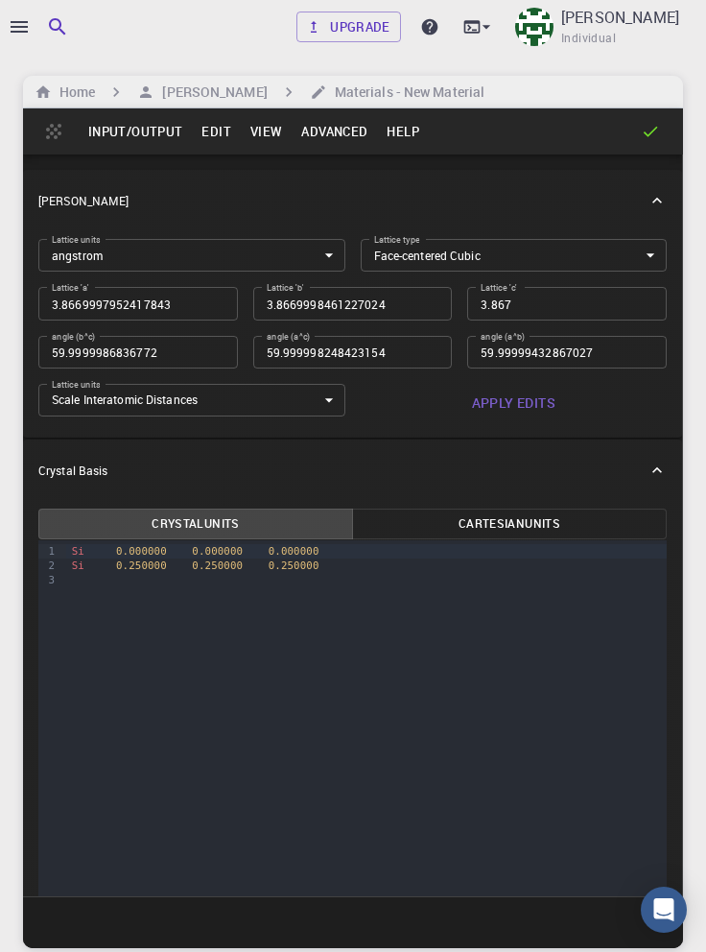
click at [533, 344] on body "Upgrade [PERSON_NAME] Individual Home [PERSON_NAME] Materials - New Material In…" at bounding box center [353, 549] width 706 height 1098
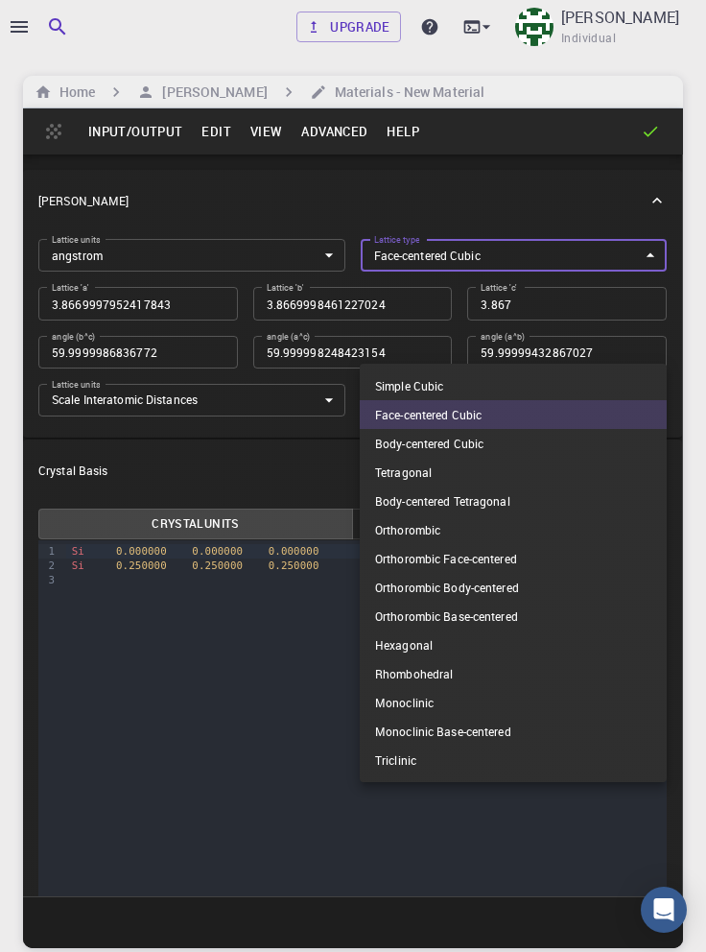
click at [470, 389] on li "Simple Cubic" at bounding box center [513, 385] width 307 height 29
type input "CUB"
type input "3.866999795"
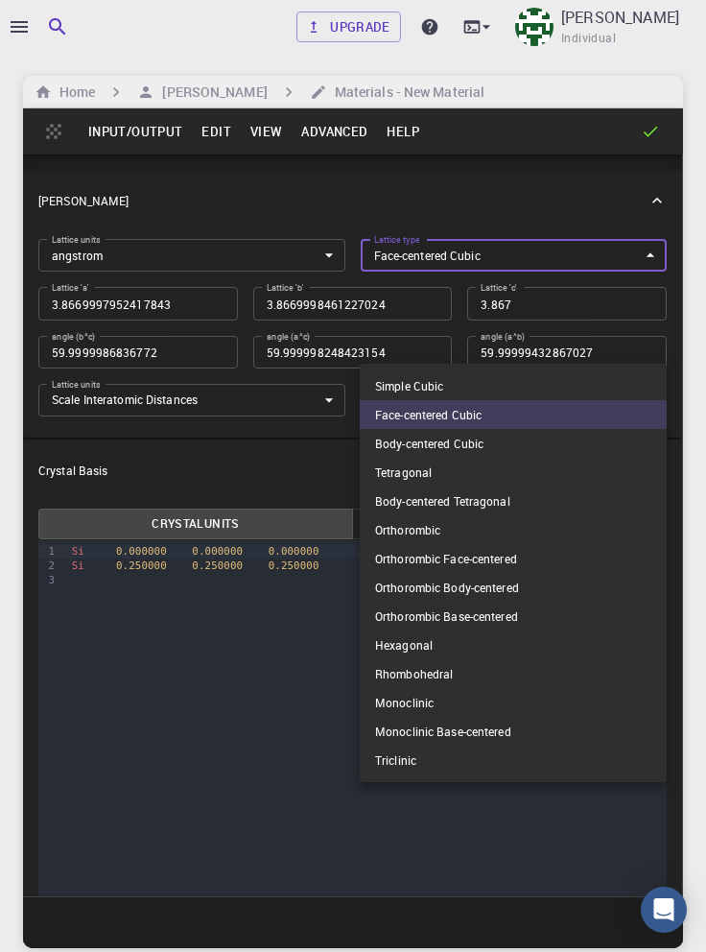
type input "90"
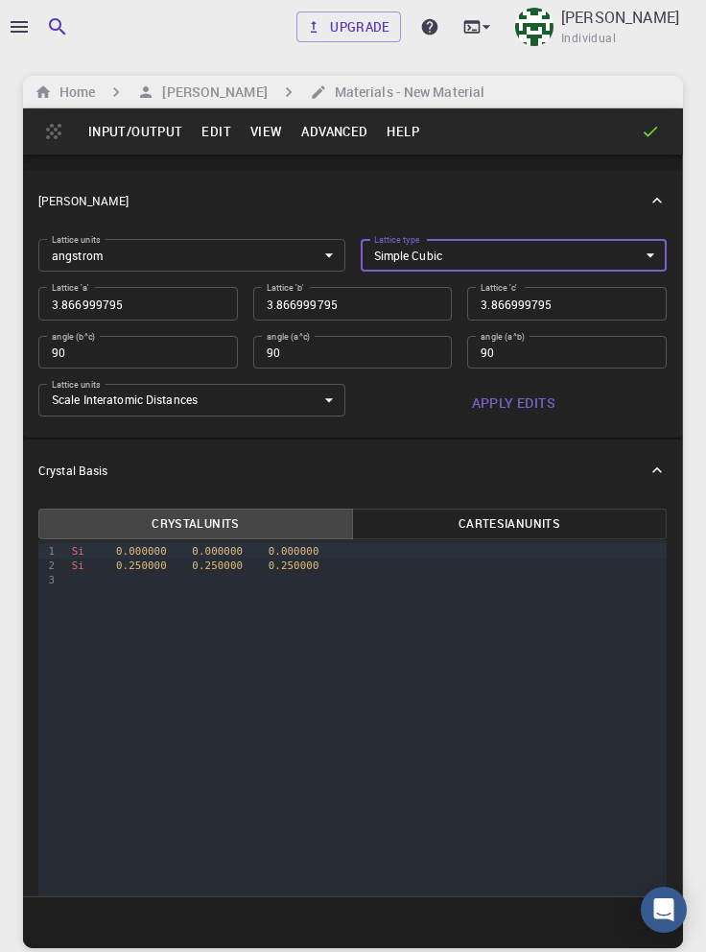
click at [170, 320] on input "3.866999795" at bounding box center [138, 303] width 200 height 33
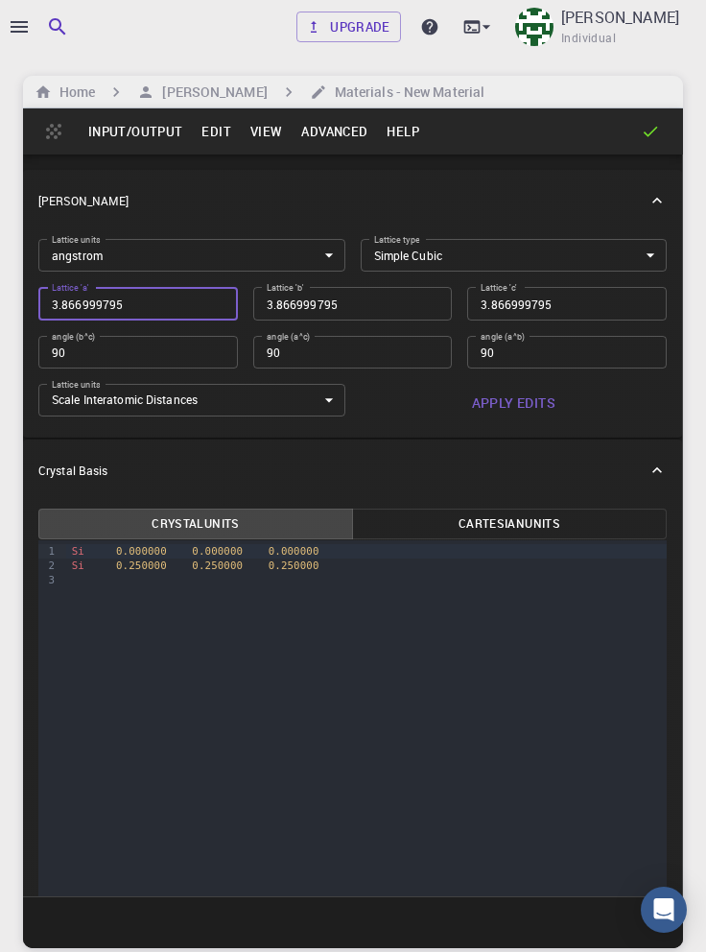
type input "5"
type input "5.7"
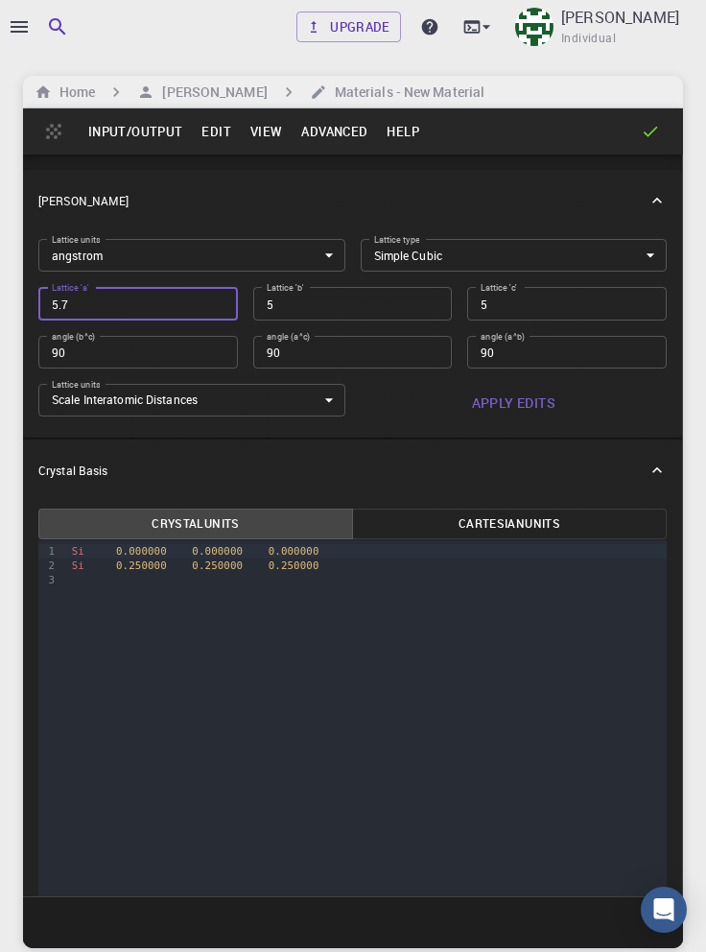
type input "5.7"
type input "5.75"
type input "5.753"
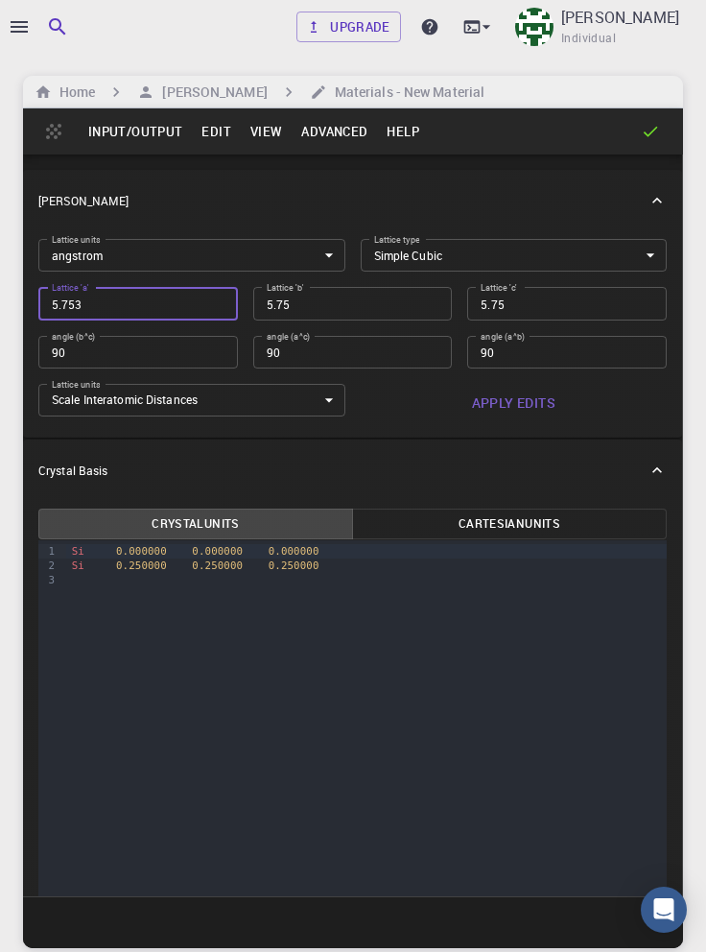
type input "5.753"
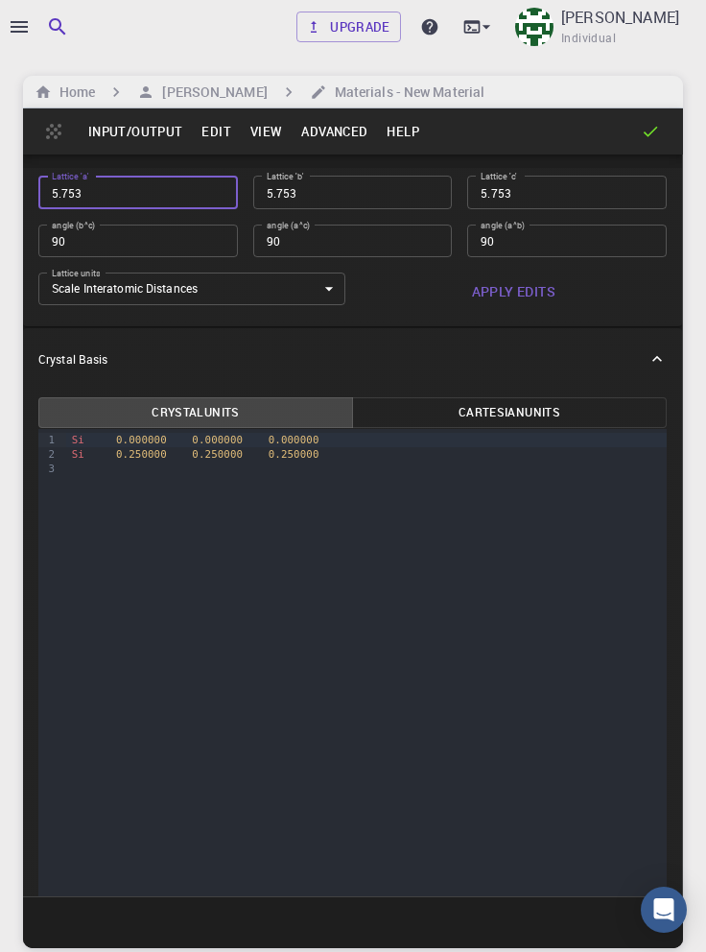
scroll to position [110, 0]
type input "5.753"
click at [528, 312] on button "Apply Edits" at bounding box center [514, 292] width 307 height 38
click at [76, 447] on span "Si" at bounding box center [78, 441] width 12 height 12
click at [76, 477] on div at bounding box center [366, 470] width 601 height 14
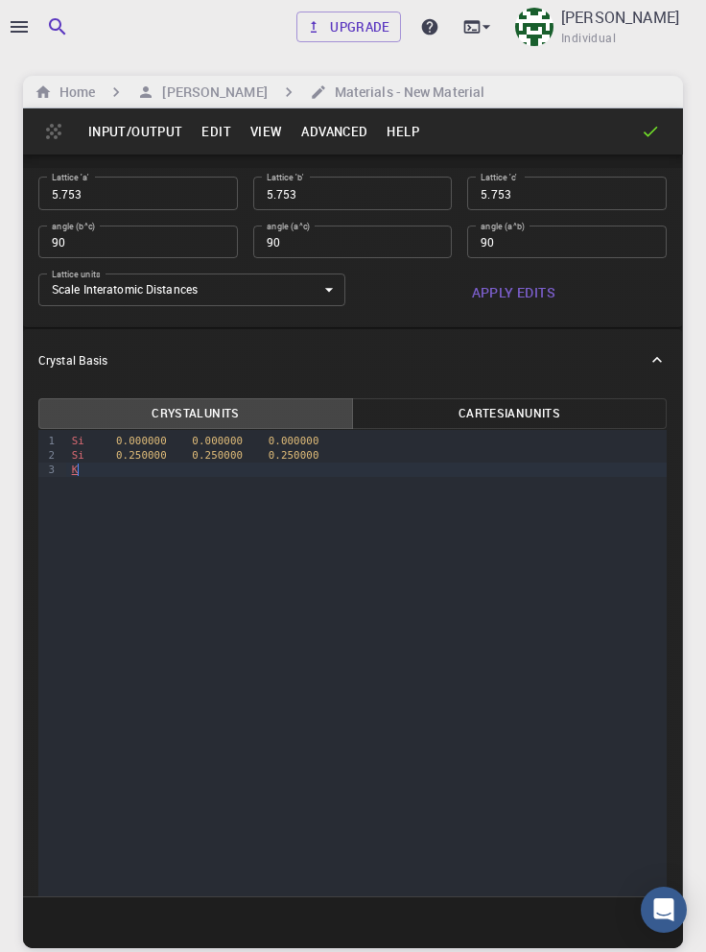
click at [116, 477] on div "K" at bounding box center [366, 470] width 601 height 14
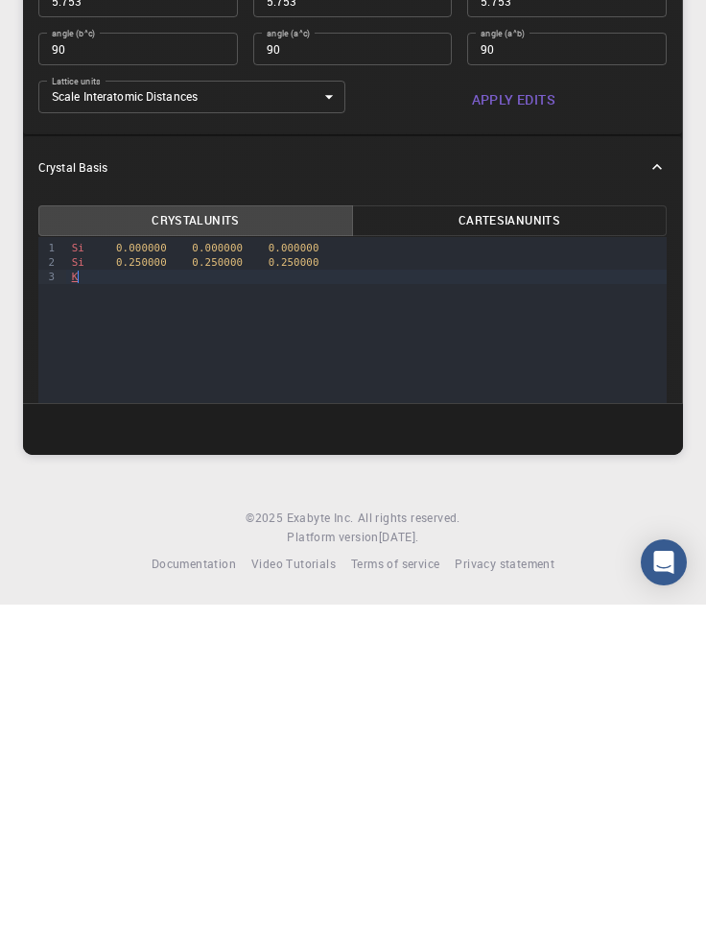
scroll to position [540, 0]
click at [85, 593] on div "Si 0.000000 0.000000 0.000000" at bounding box center [366, 593] width 601 height 14
click at [90, 621] on div "K. 0.0000" at bounding box center [366, 622] width 601 height 14
click at [88, 610] on div "Si 0.250000 0.250000 0.250000" at bounding box center [366, 608] width 601 height 14
click at [215, 623] on div "K. 0.0000" at bounding box center [366, 622] width 601 height 14
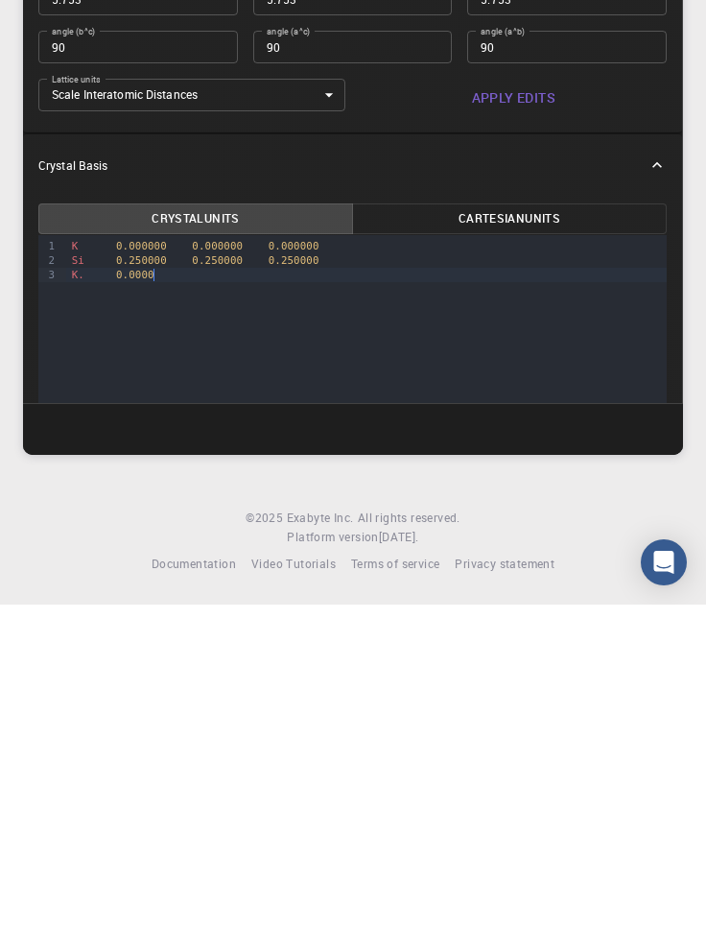
click at [84, 607] on div "Si 0.250000 0.250000 0.250000" at bounding box center [366, 608] width 601 height 14
click at [143, 605] on span "0.250000" at bounding box center [141, 608] width 51 height 12
click at [217, 604] on span "0.250000" at bounding box center [217, 608] width 51 height 12
click at [289, 606] on span "0.250000" at bounding box center [294, 608] width 51 height 12
click at [323, 608] on div "Pb 0.500000 0.500000 0.50000" at bounding box center [366, 608] width 601 height 14
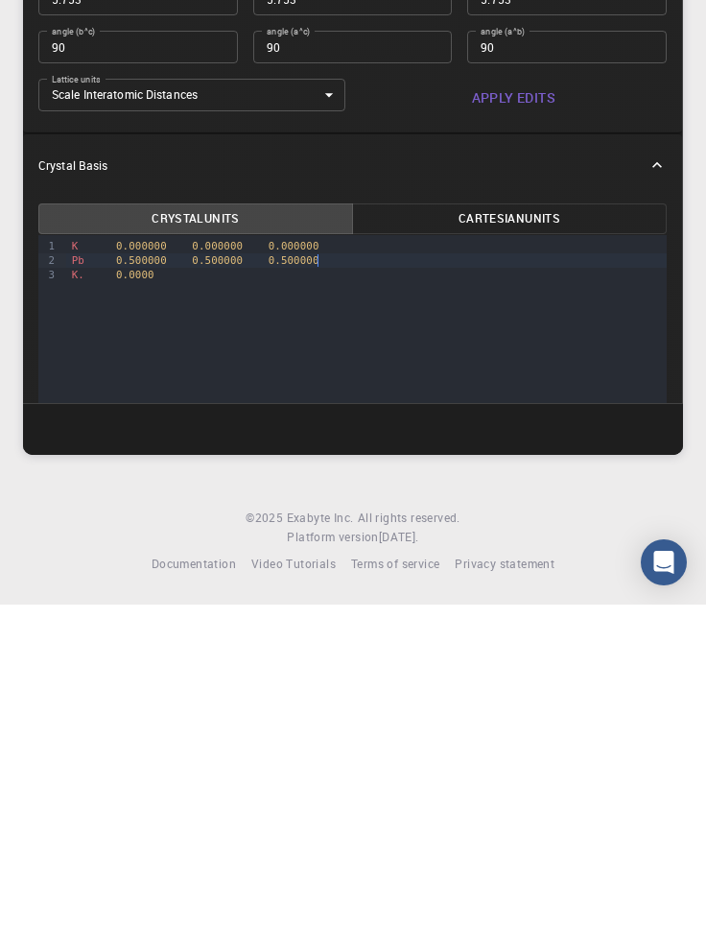
click at [80, 626] on span "K." at bounding box center [78, 622] width 12 height 12
click at [86, 627] on div "K . 0.0000" at bounding box center [366, 622] width 601 height 14
click at [158, 619] on div "Br 0.0000" at bounding box center [366, 622] width 601 height 14
click at [207, 626] on div "Br 0.500000" at bounding box center [366, 622] width 601 height 14
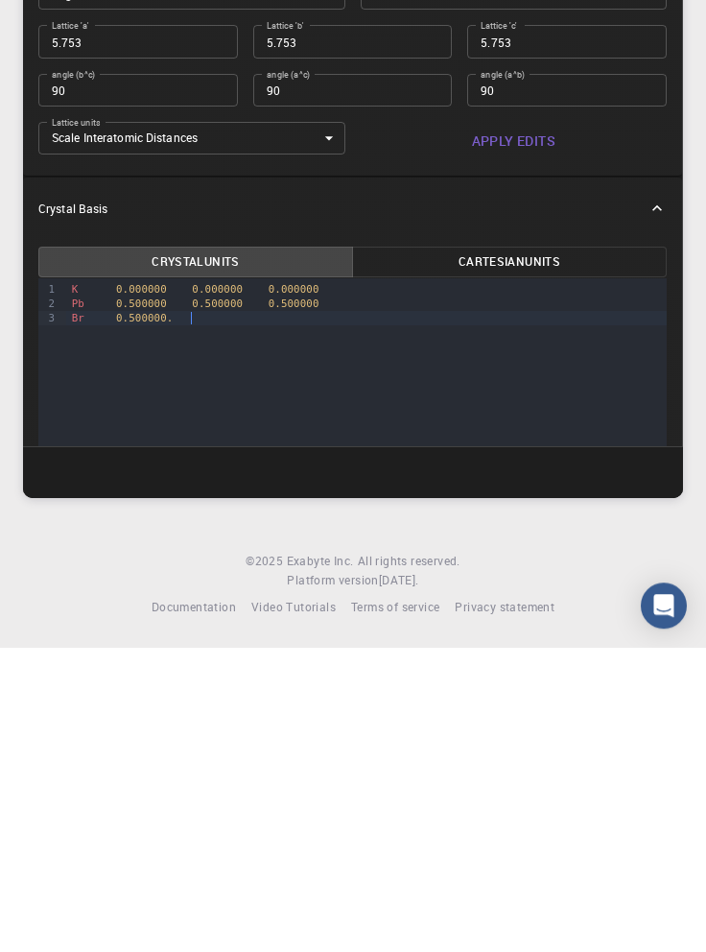
click at [175, 622] on div "Br 0.500000." at bounding box center [366, 622] width 601 height 14
click at [138, 608] on span "0.500000" at bounding box center [141, 608] width 51 height 12
copy div "0.500000 0.500000 0.500000"
click at [122, 626] on span "0.500000." at bounding box center [145, 622] width 58 height 12
click at [395, 625] on div "Br 0.500000 0.500000 0.5000000.500000." at bounding box center [366, 622] width 601 height 14
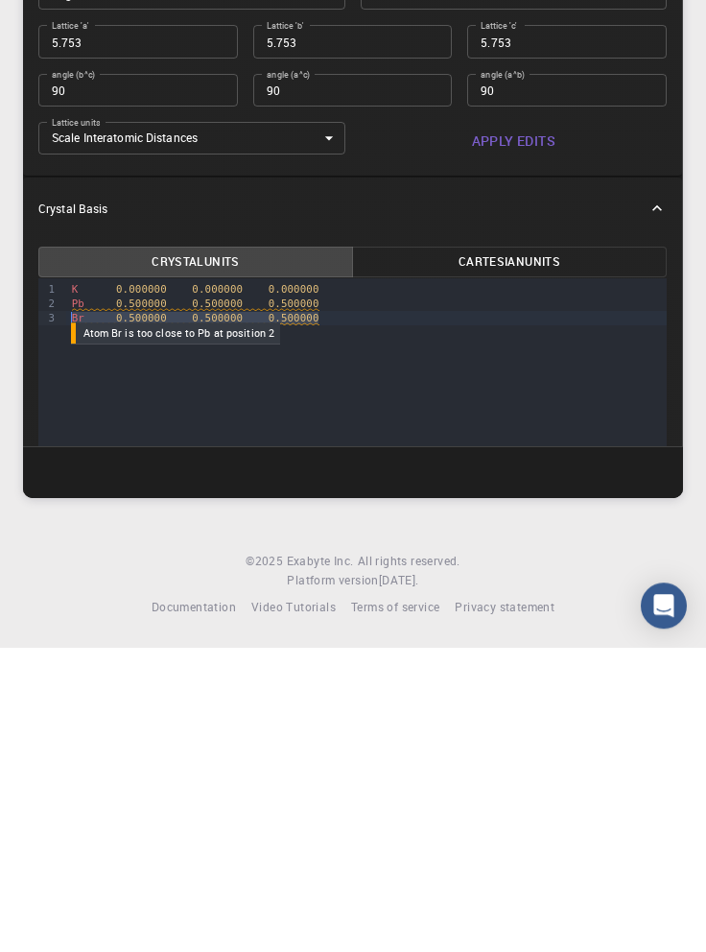
copy span "Br 0.500000 0.500000 0.500000"
click at [352, 626] on div "Br 0.500000 0.500000 0.500000" at bounding box center [366, 622] width 601 height 14
click at [96, 646] on div "K 0.000000 0.000000 0.000000 Pb 0.500000 0.500000 0.500000 Br 0.500000 0.500000…" at bounding box center [366, 614] width 601 height 65
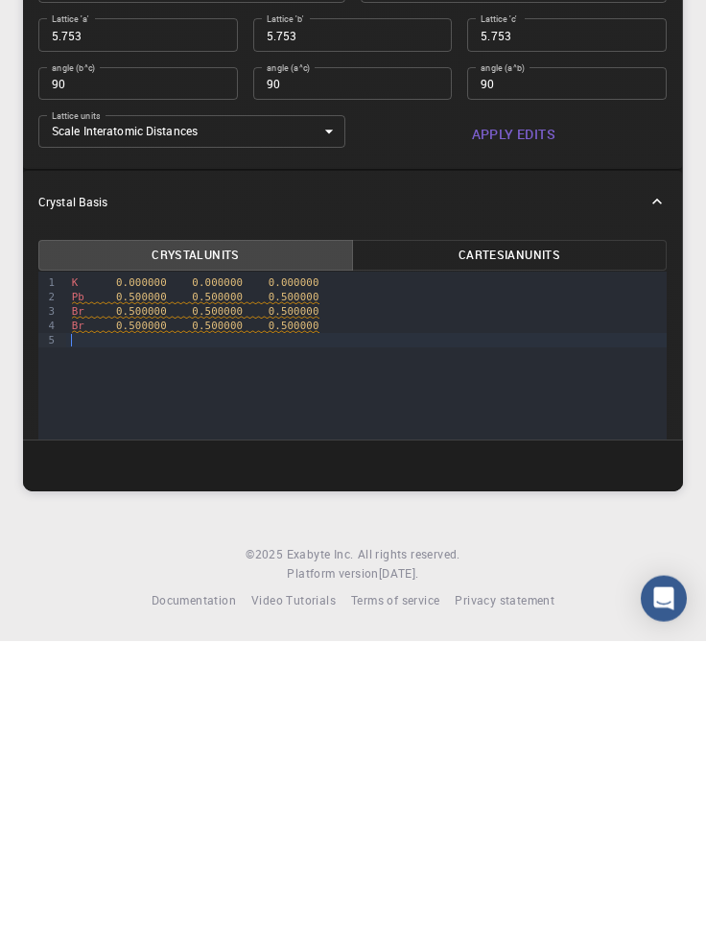
click at [92, 649] on div at bounding box center [366, 651] width 601 height 14
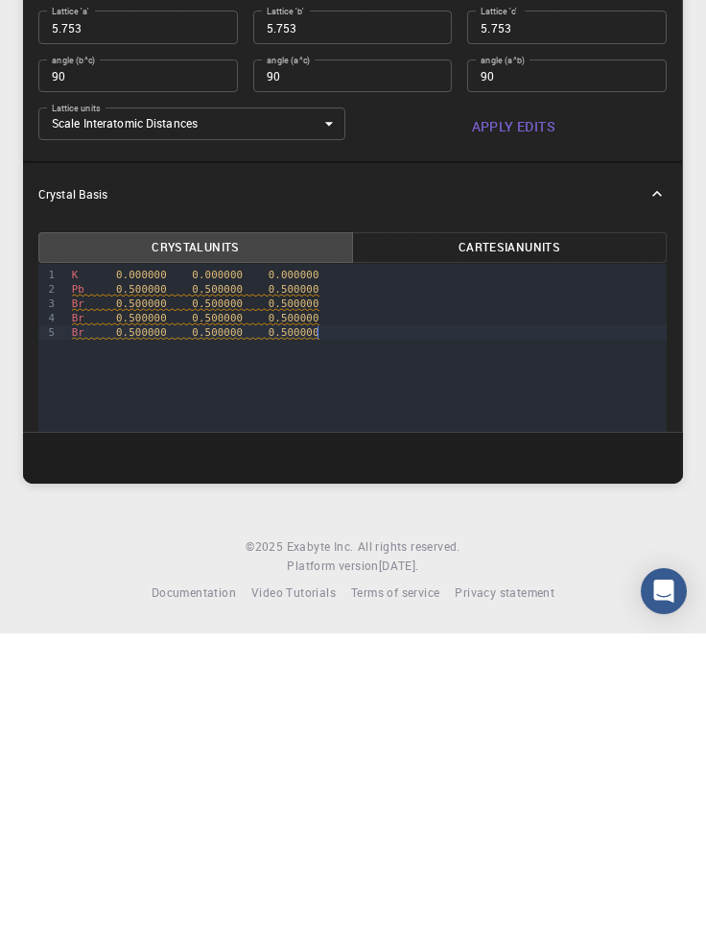
click at [285, 624] on span "0.500000" at bounding box center [294, 622] width 51 height 12
click at [212, 634] on span "0.500000" at bounding box center [217, 636] width 51 height 12
click at [132, 652] on span "0.500000" at bounding box center [141, 651] width 51 height 12
click at [401, 658] on div "K 0.000000 0.000000 0.000000 Pb 0.500000 0.500000 0.500000 Br 0.500000 0.500000…" at bounding box center [366, 622] width 601 height 81
click at [526, 443] on button "Apply Edits" at bounding box center [514, 445] width 307 height 38
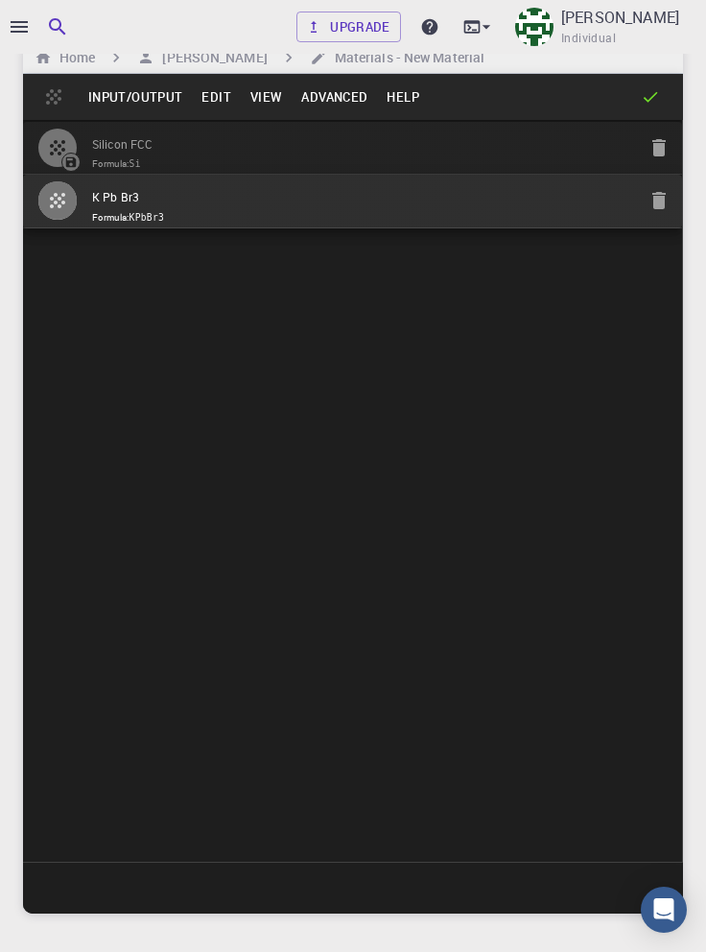
scroll to position [0, 0]
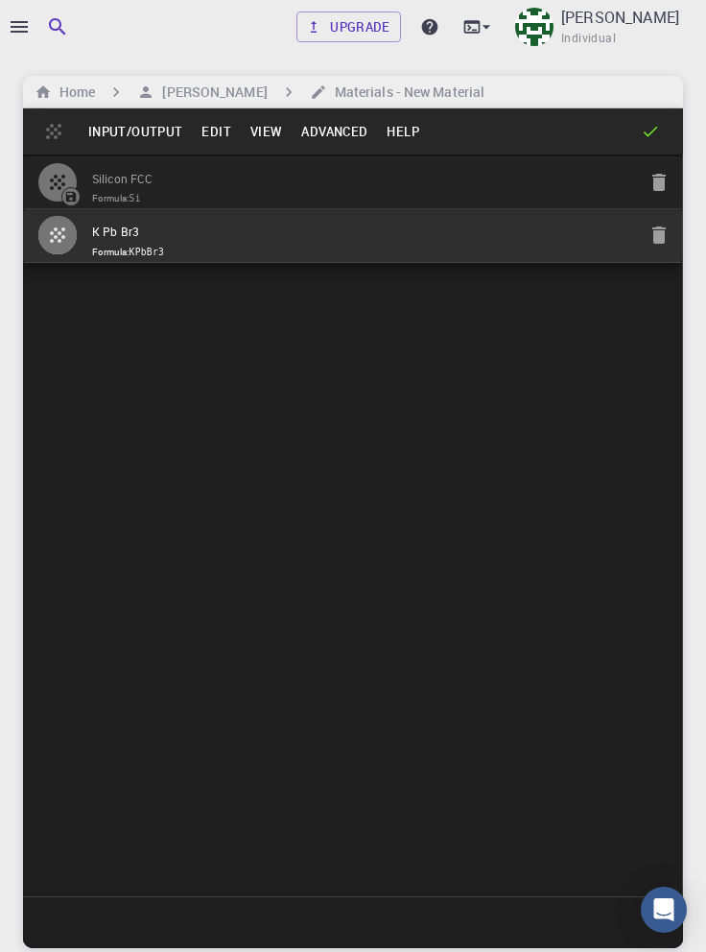
click at [150, 130] on button "Input/Output" at bounding box center [135, 131] width 113 height 31
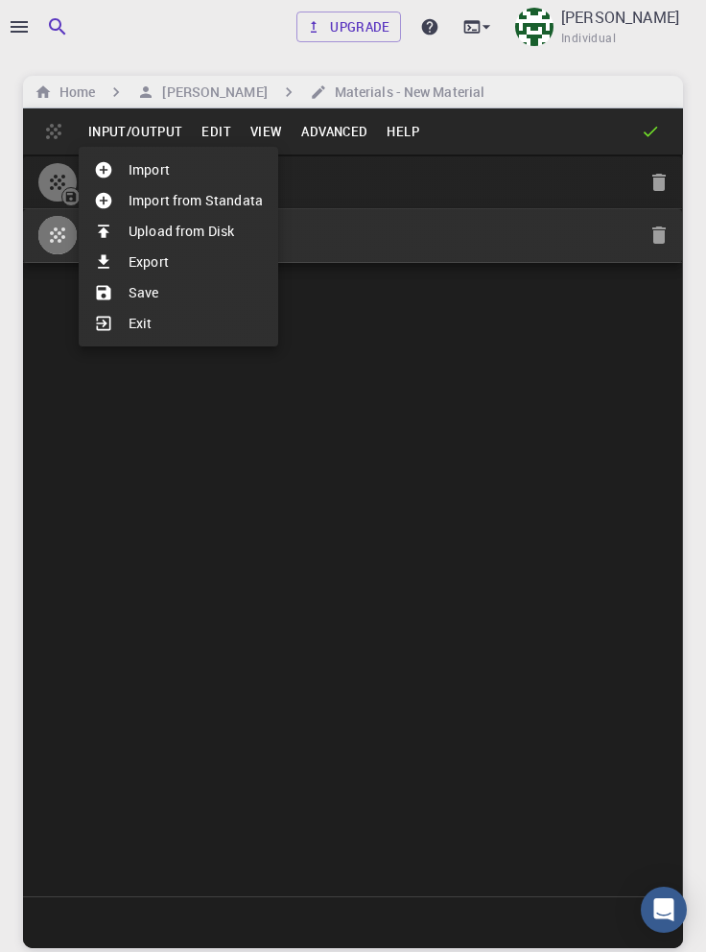
click at [145, 292] on li "Save" at bounding box center [179, 292] width 200 height 31
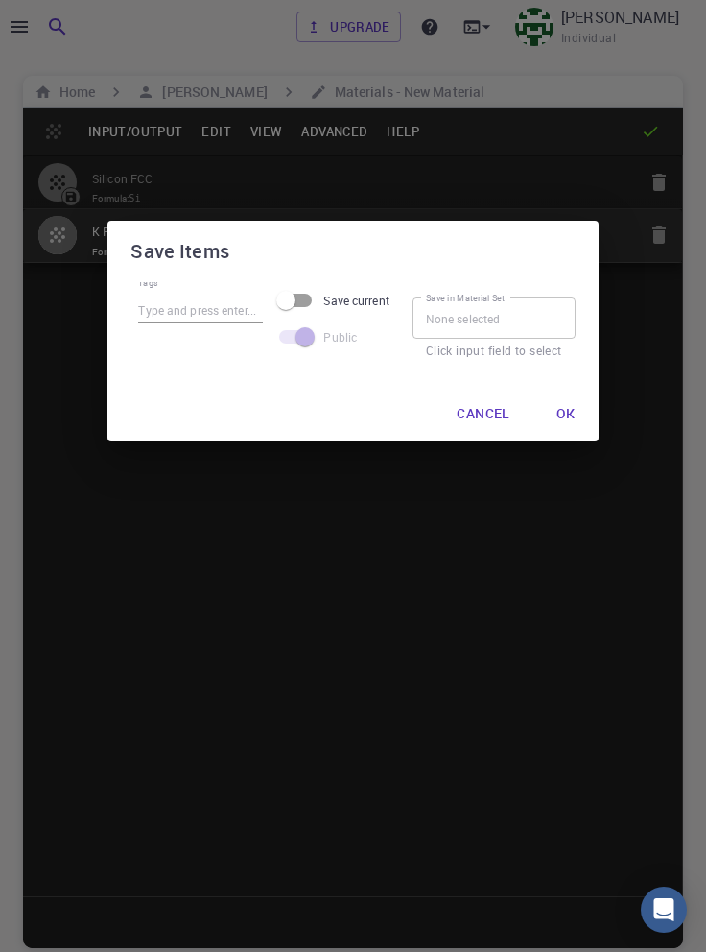
click at [215, 314] on input "Tags" at bounding box center [200, 309] width 125 height 25
type input "K Pb Br3"
click at [569, 414] on button "Ok" at bounding box center [566, 414] width 50 height 38
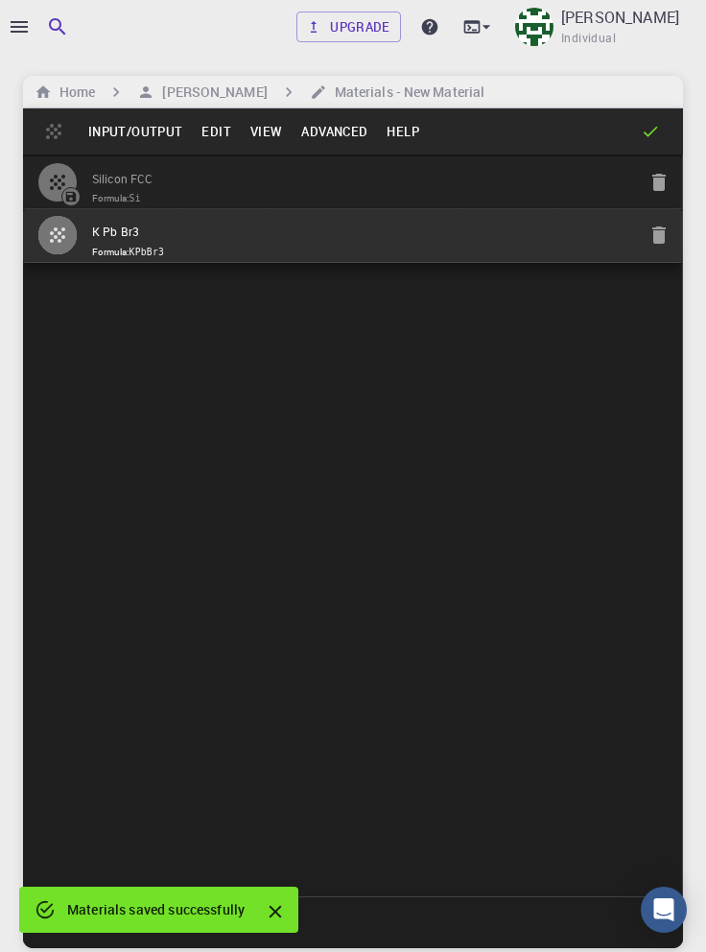
click at [17, 29] on div at bounding box center [353, 476] width 706 height 952
click at [20, 28] on icon "button" at bounding box center [19, 26] width 23 height 23
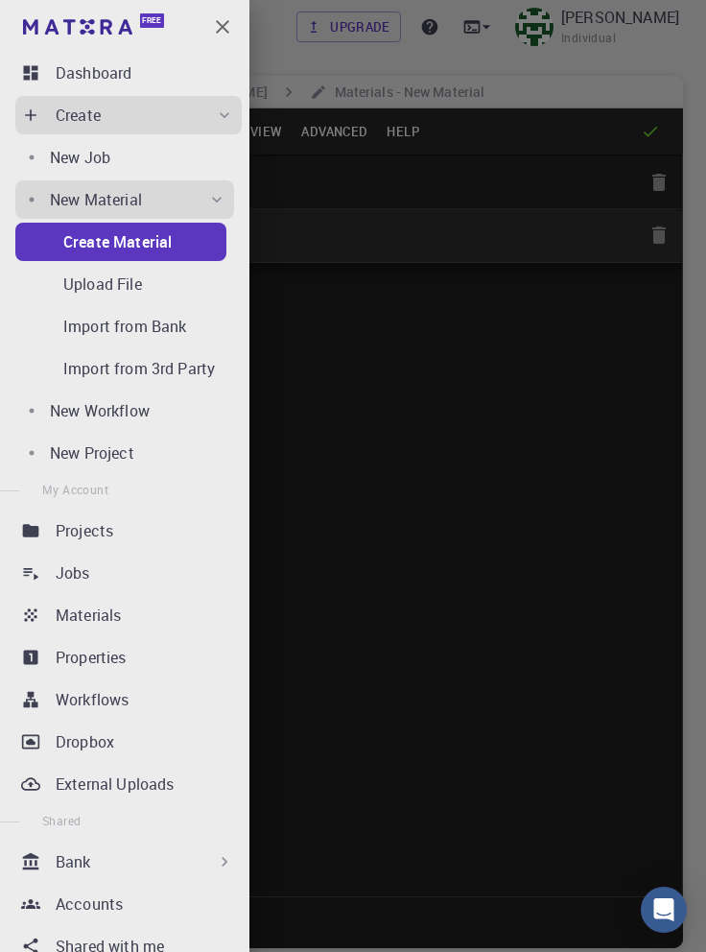
click at [154, 615] on div "Materials" at bounding box center [149, 615] width 186 height 23
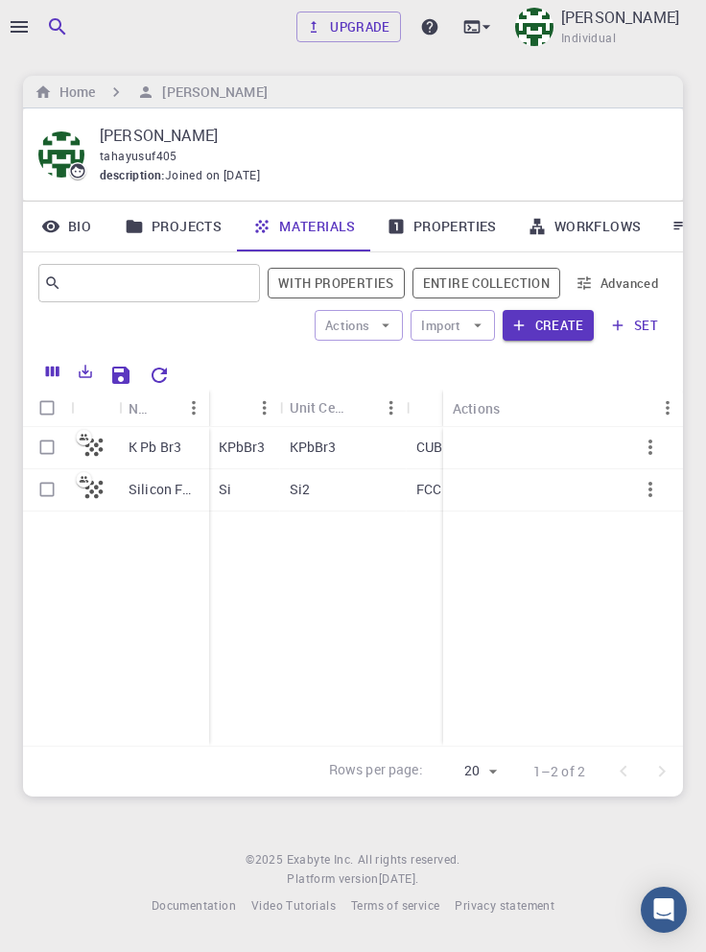
click at [652, 446] on icon "button" at bounding box center [650, 447] width 23 height 23
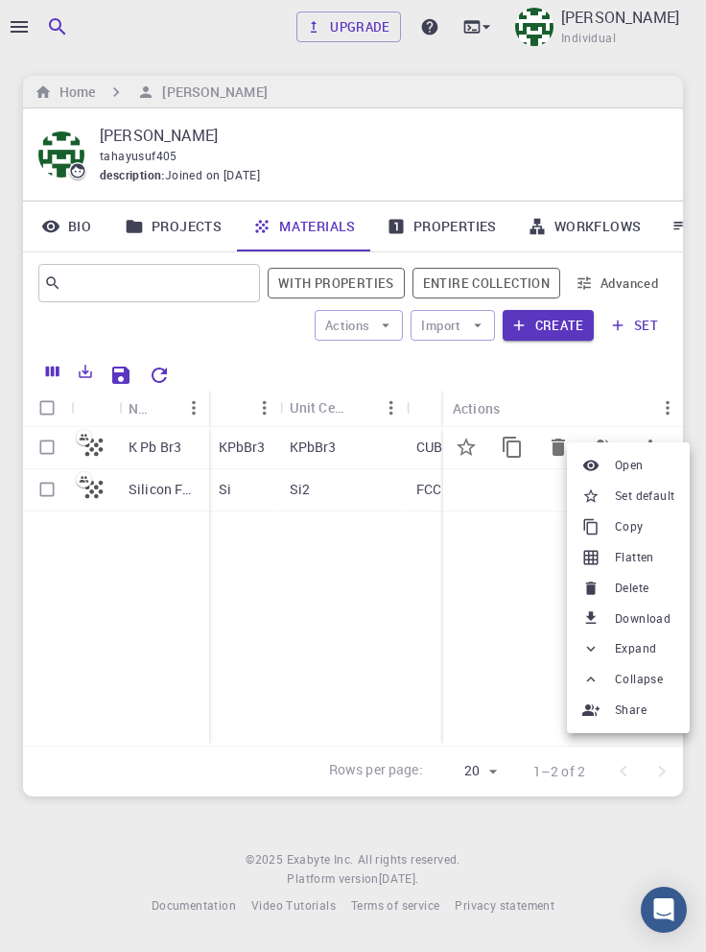
click at [476, 644] on div at bounding box center [353, 476] width 706 height 952
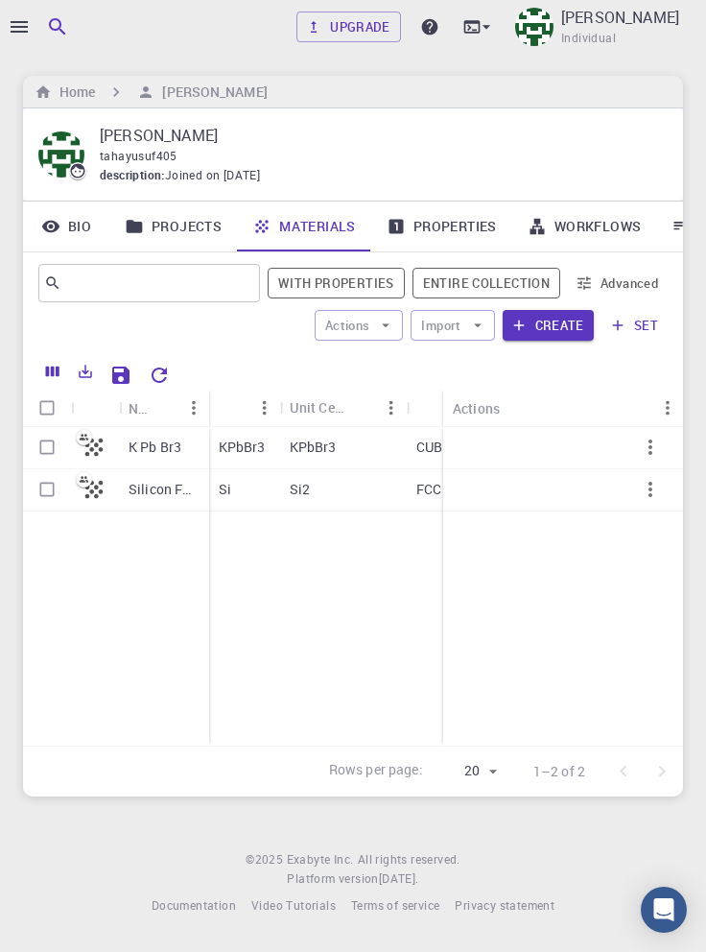
click at [156, 448] on p "K Pb Br3" at bounding box center [155, 447] width 53 height 19
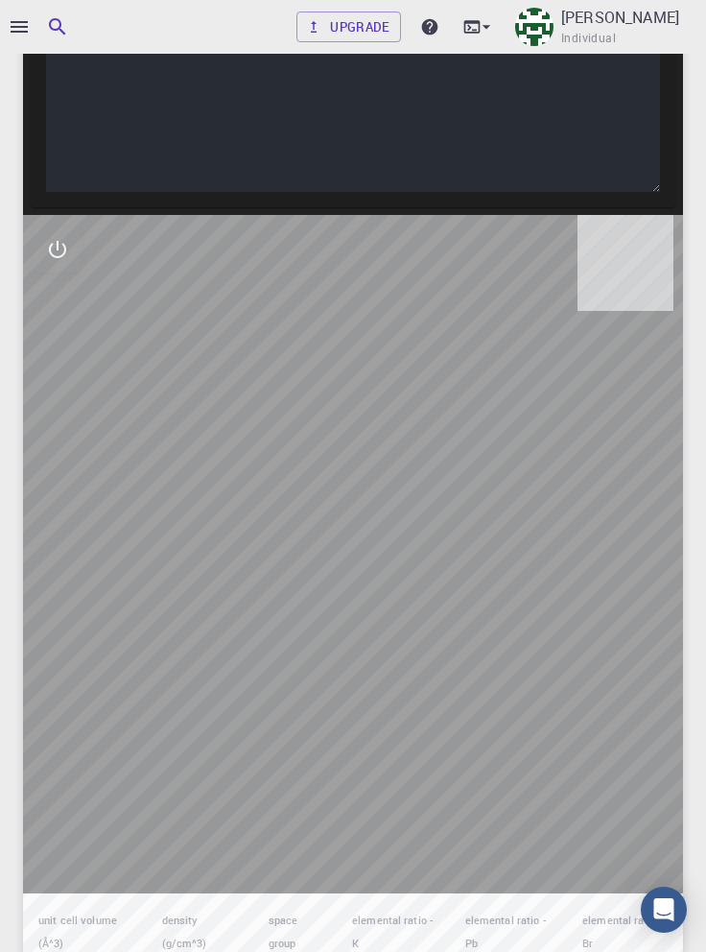
scroll to position [680, 0]
click at [59, 260] on icon "interactive" at bounding box center [57, 248] width 23 height 23
click at [52, 302] on icon "view" at bounding box center [57, 295] width 21 height 14
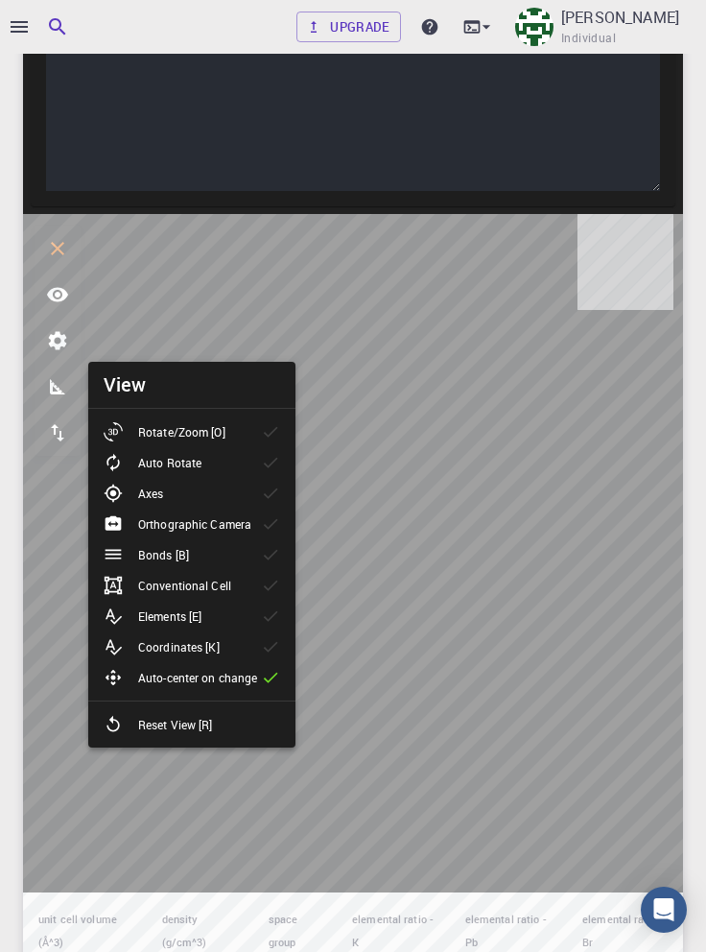
click at [215, 612] on div "Elements [E]" at bounding box center [160, 615] width 113 height 19
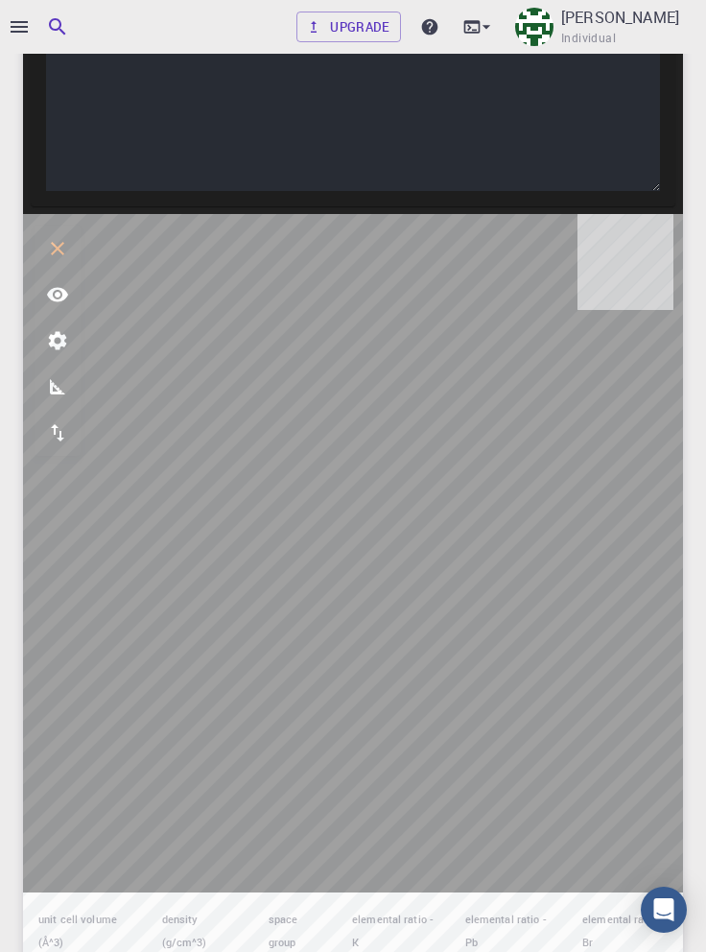
click at [604, 191] on div "9 1 2 3 4 5 6 › K 0.000000 0.000000 0.000000 Pb 0.500000 0.500000 0.500000 Br 0…" at bounding box center [353, 9] width 614 height 364
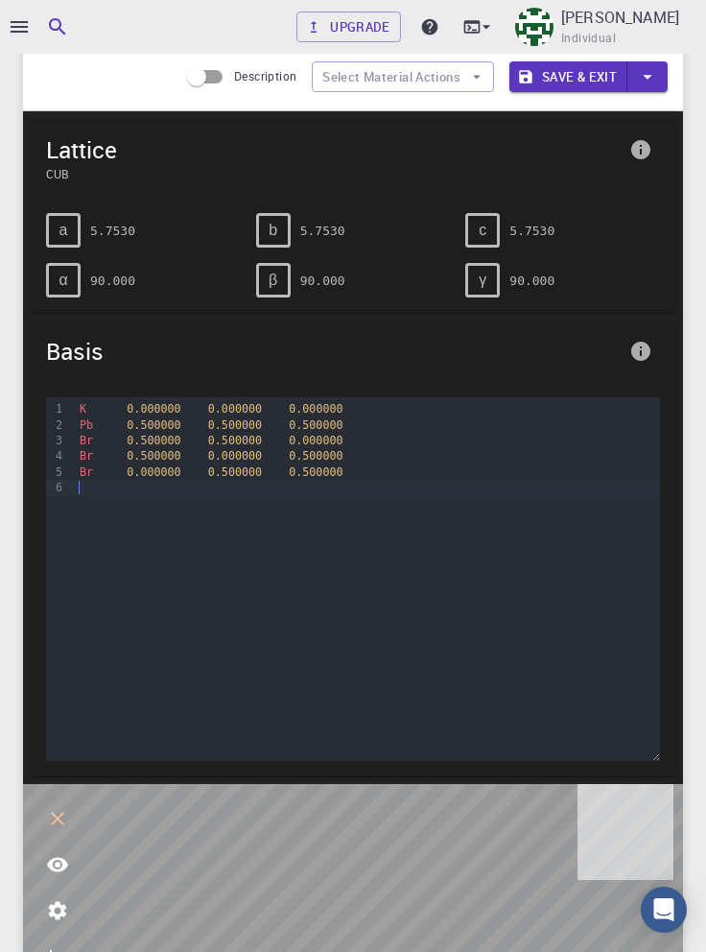
scroll to position [0, 0]
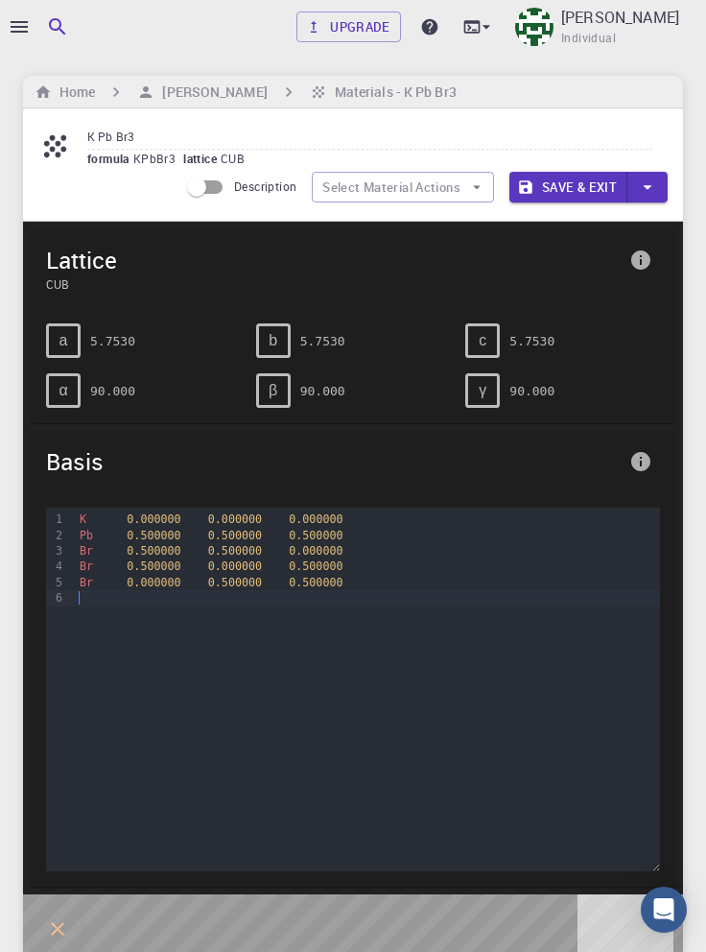
click at [342, 91] on h6 "Materials - K Pb Br3" at bounding box center [392, 92] width 130 height 21
click at [203, 87] on h6 "[PERSON_NAME]" at bounding box center [210, 92] width 112 height 21
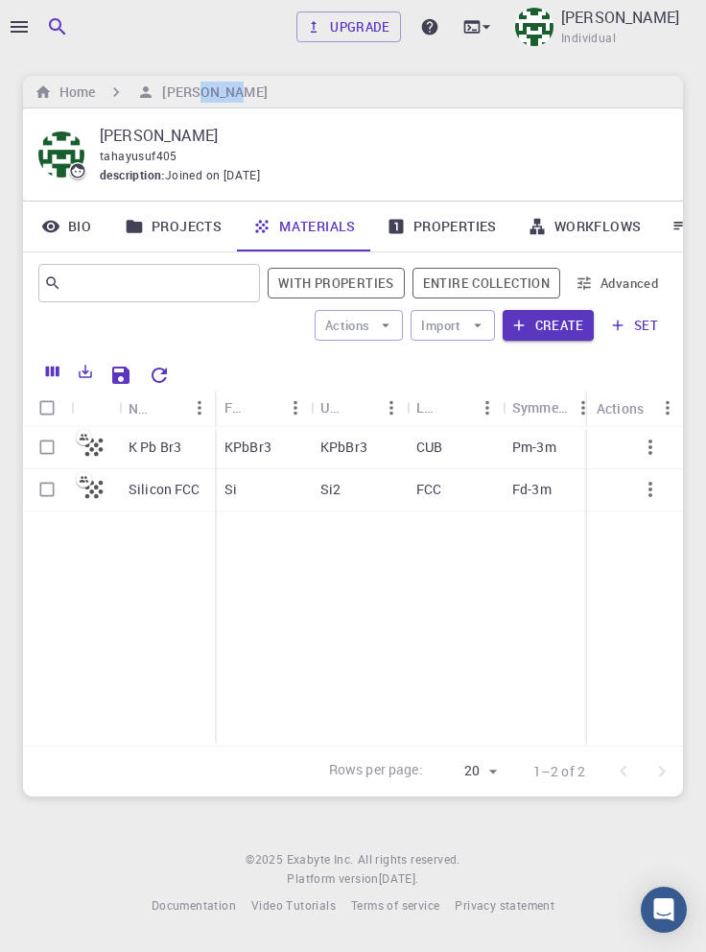
click at [167, 442] on p "K Pb Br3" at bounding box center [155, 447] width 53 height 19
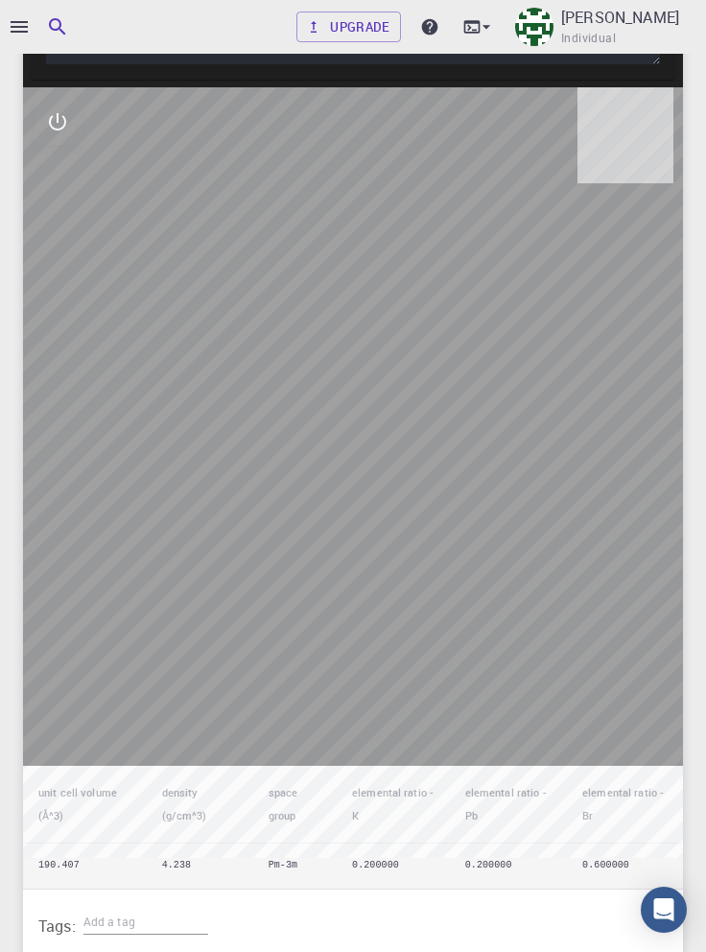
scroll to position [817, 0]
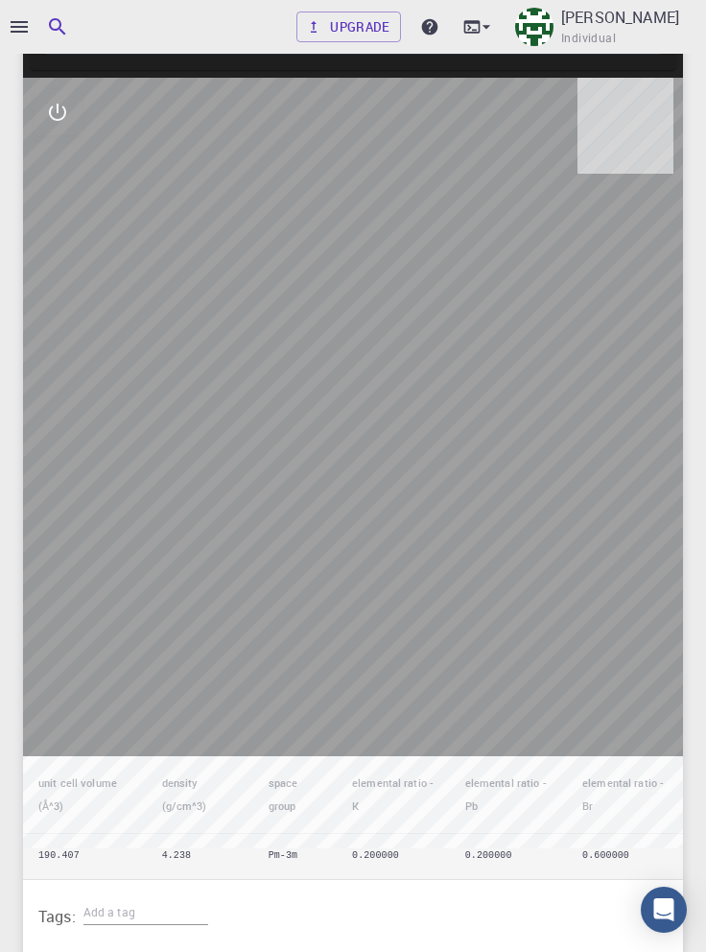
click at [57, 121] on icon "interactive" at bounding box center [57, 112] width 17 height 17
click at [54, 166] on icon "view" at bounding box center [57, 159] width 21 height 14
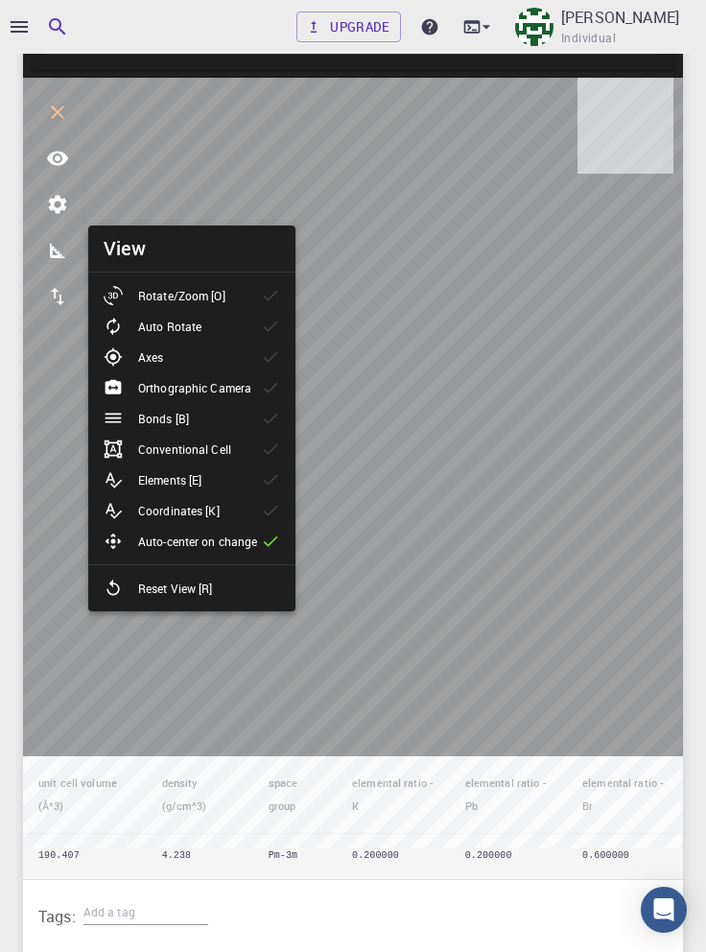
click at [217, 477] on div "Elements [E]" at bounding box center [160, 479] width 113 height 19
click at [58, 124] on icon "interactive" at bounding box center [57, 112] width 23 height 23
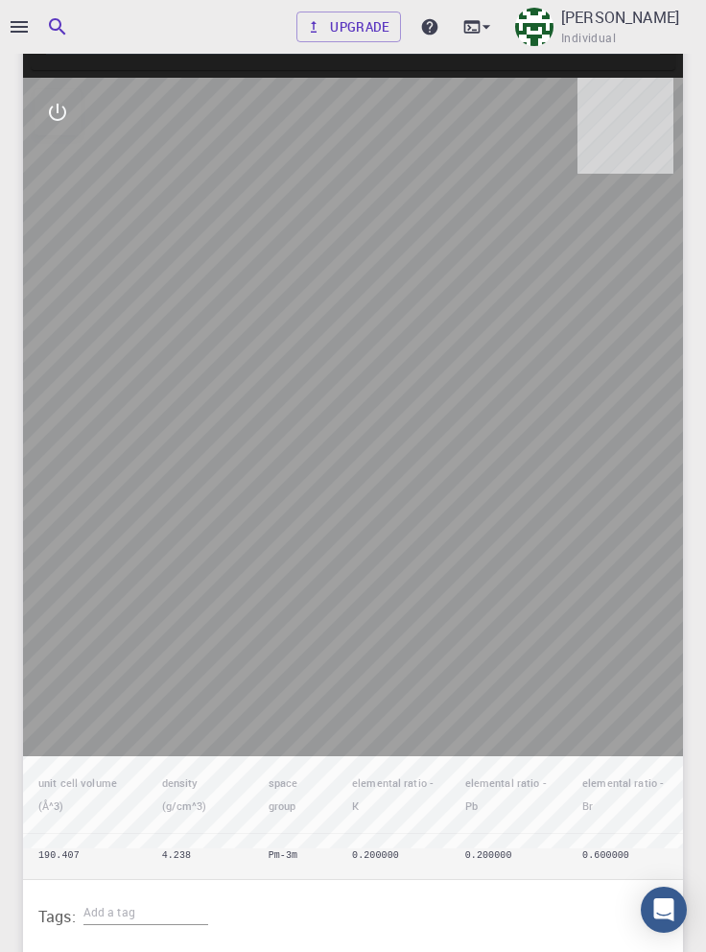
click at [17, 17] on div at bounding box center [353, 476] width 706 height 952
click at [25, 25] on icon "button" at bounding box center [19, 26] width 23 height 23
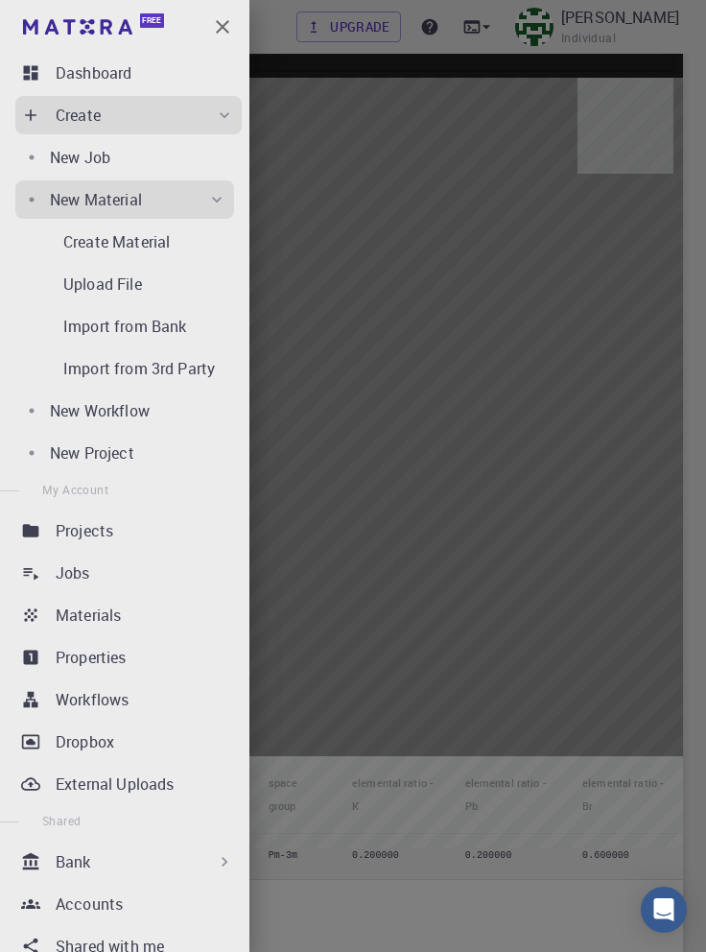
click at [161, 621] on div "Materials" at bounding box center [149, 615] width 186 height 23
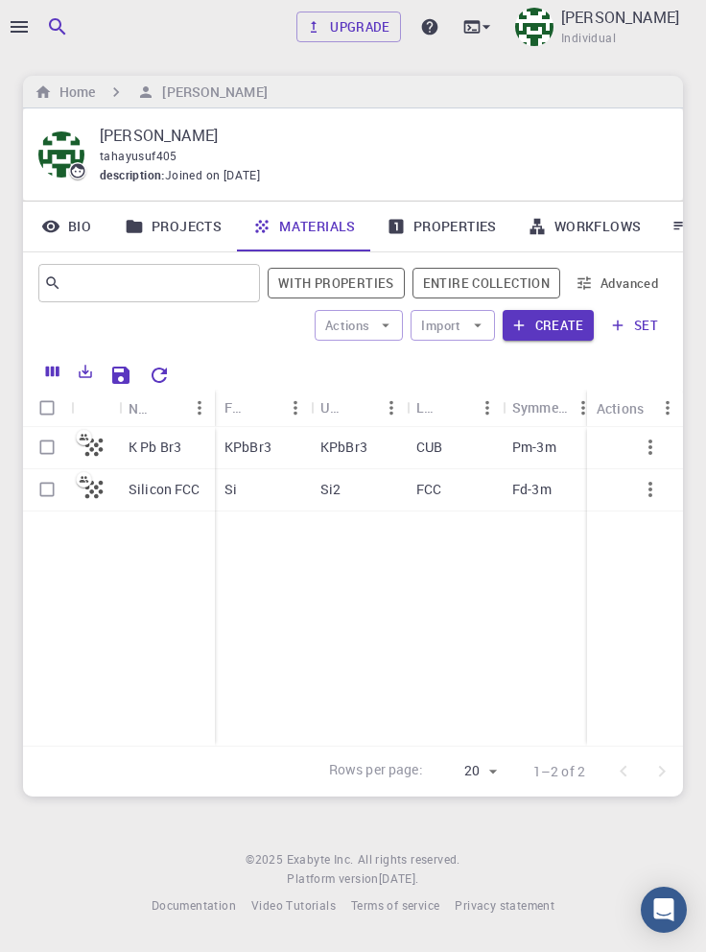
click at [651, 450] on icon "button" at bounding box center [650, 447] width 23 height 23
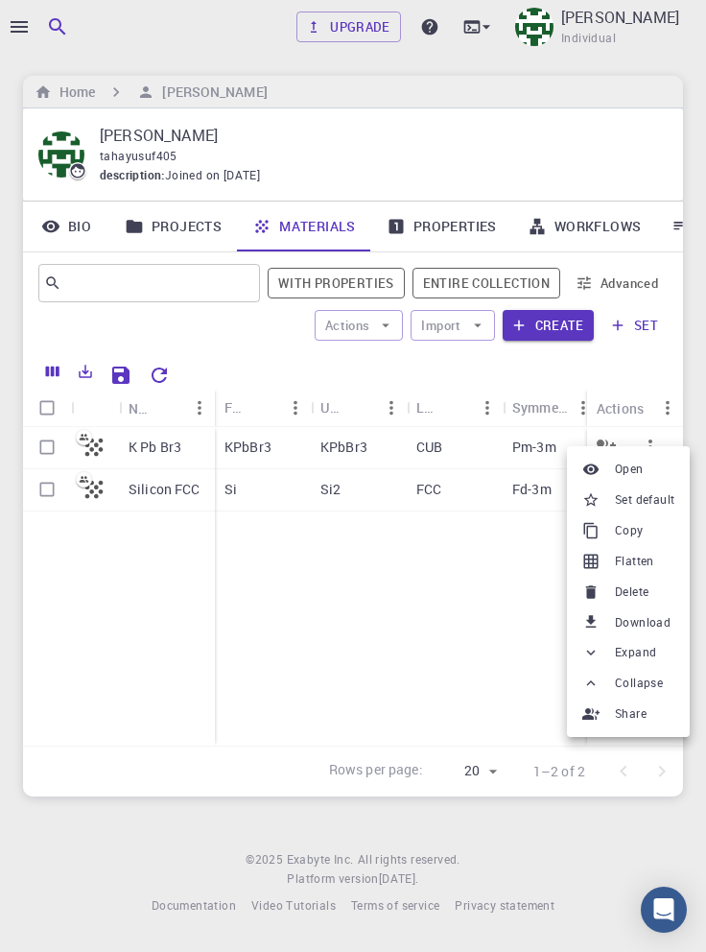
click at [651, 499] on span "Set default" at bounding box center [644, 499] width 59 height 19
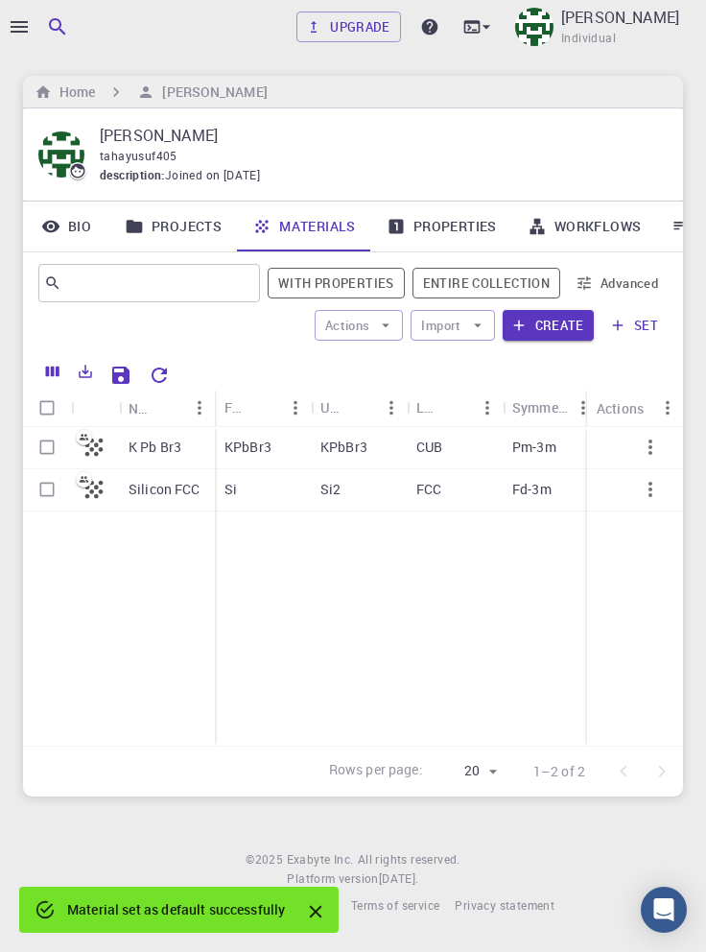
click at [21, 21] on icon "button" at bounding box center [19, 27] width 17 height 12
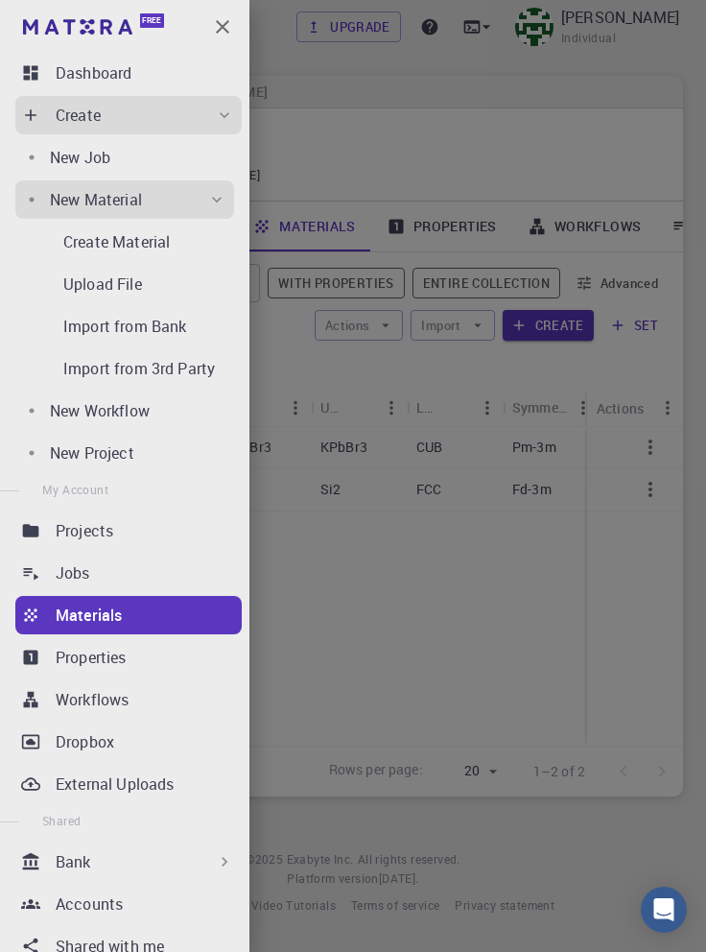
click at [154, 695] on div "Workflows" at bounding box center [149, 699] width 186 height 23
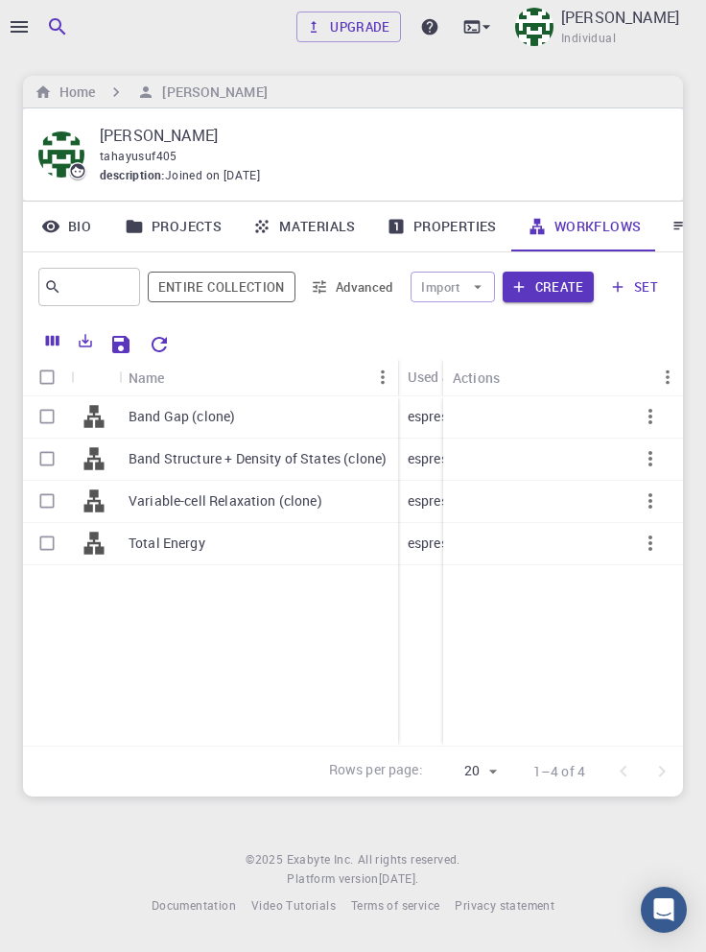
click at [651, 505] on icon "button" at bounding box center [650, 500] width 23 height 23
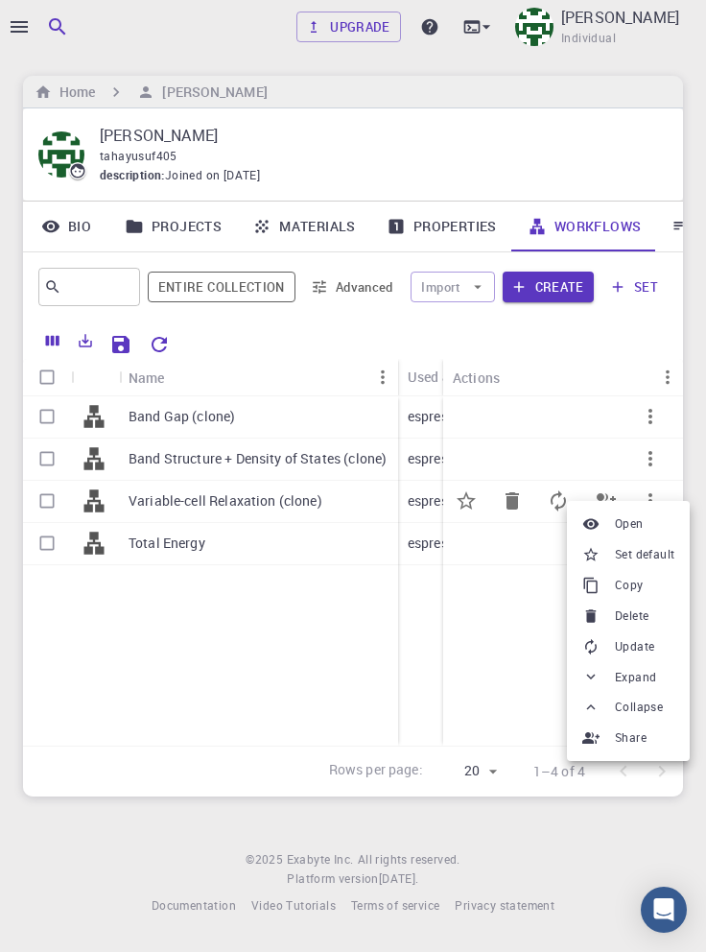
click at [654, 555] on span "Set default" at bounding box center [644, 554] width 59 height 19
